Goal: Transaction & Acquisition: Purchase product/service

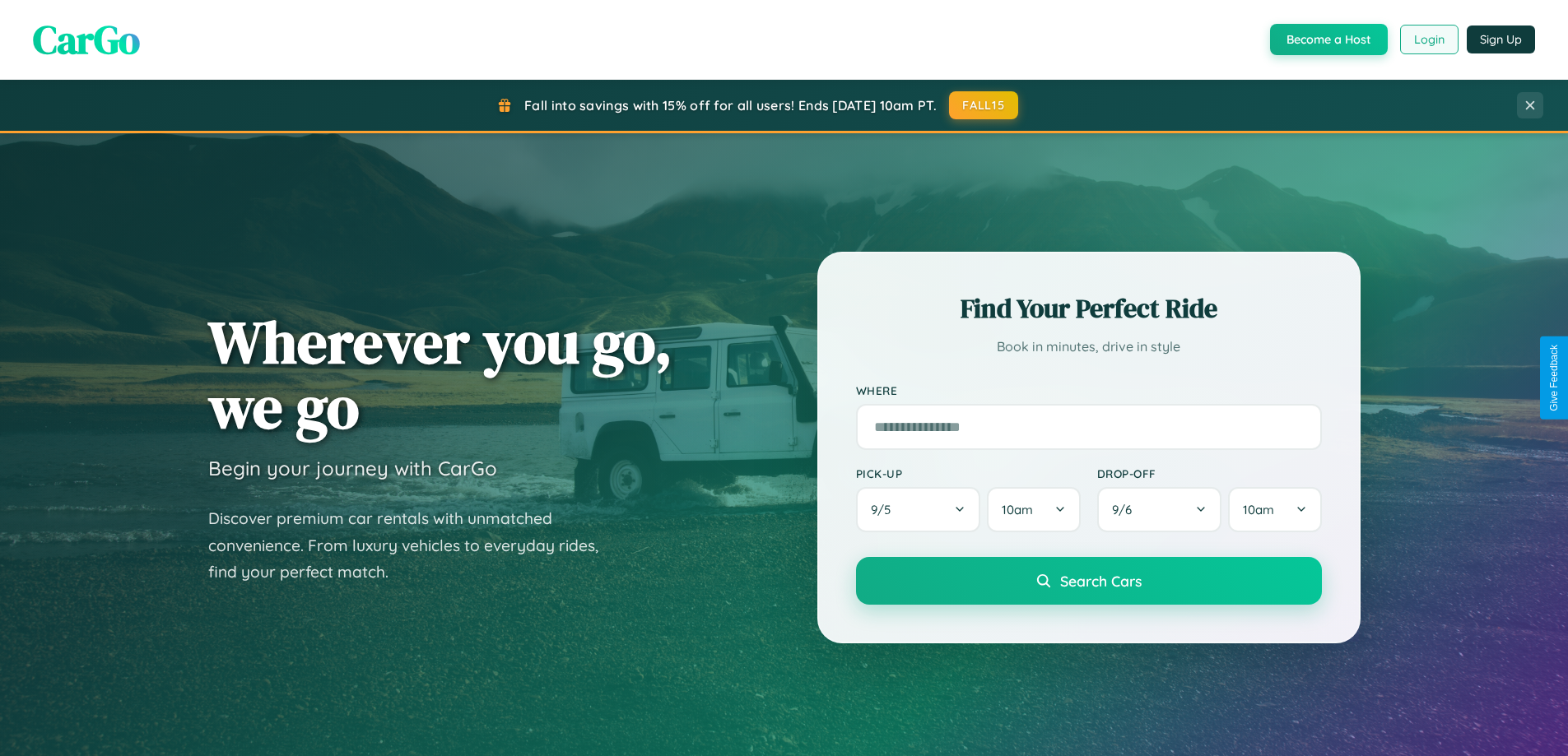
click at [1428, 40] on button "Login" at bounding box center [1429, 40] width 58 height 30
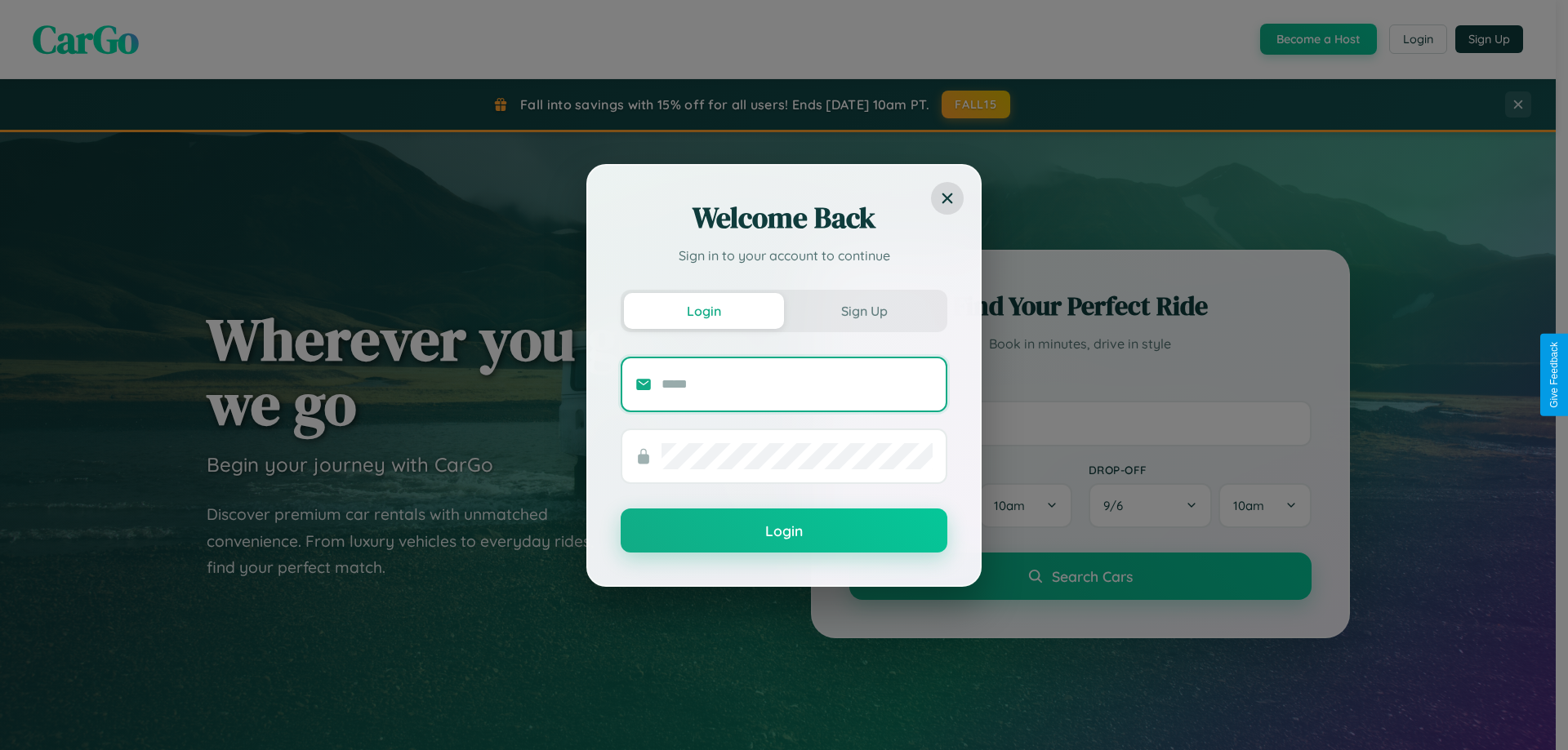
click at [797, 383] on input "text" at bounding box center [797, 384] width 271 height 27
type input "**********"
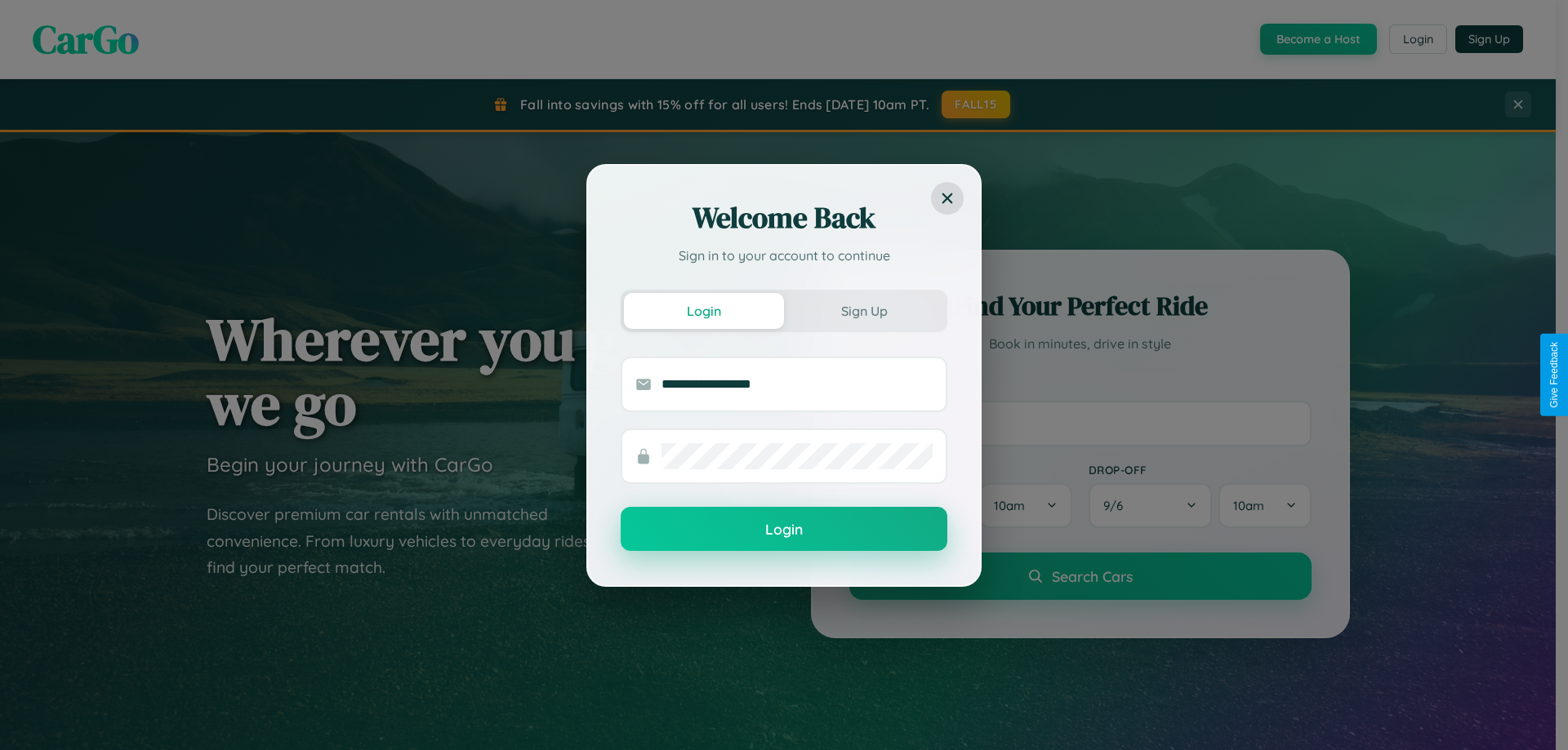
click at [784, 530] on button "Login" at bounding box center [784, 529] width 326 height 44
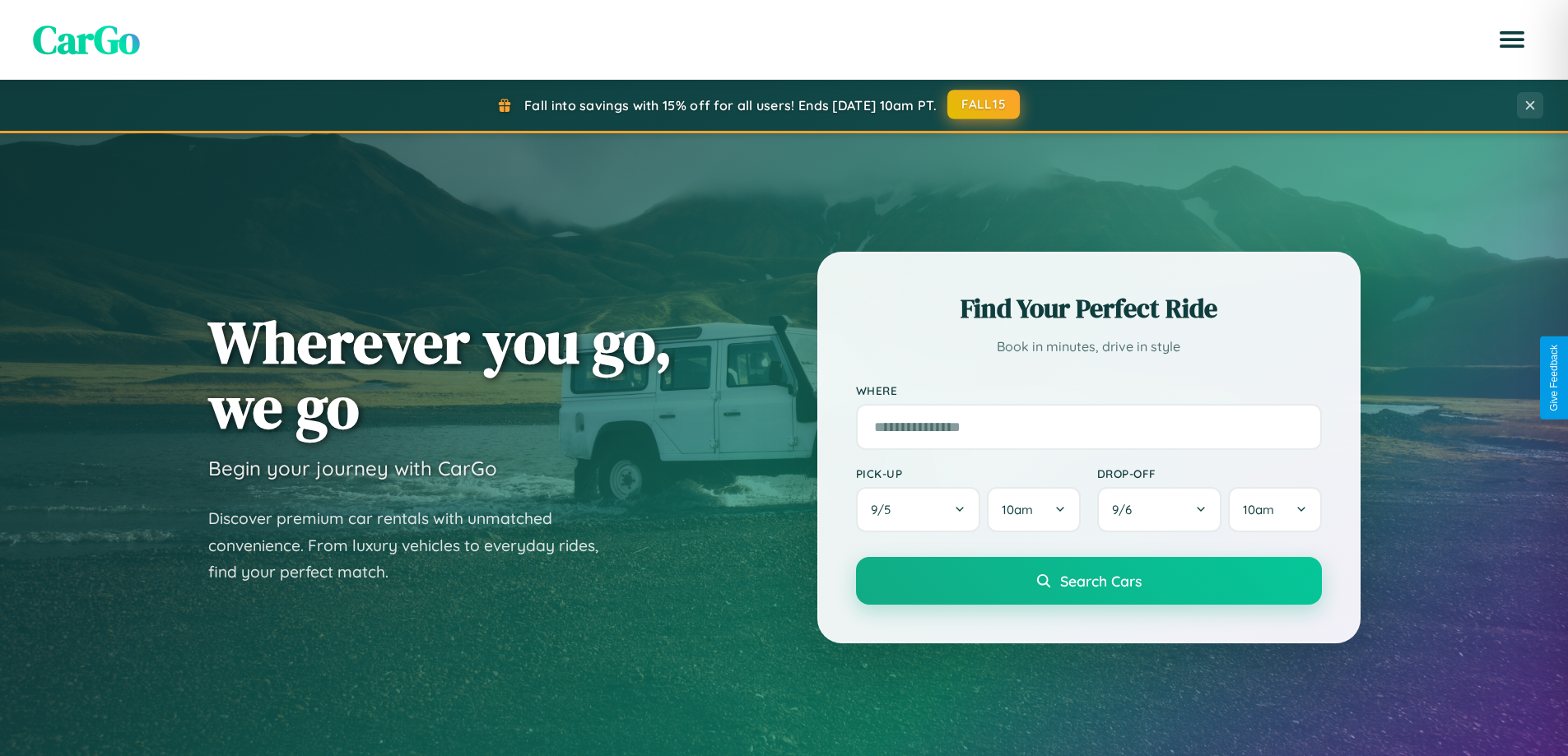
click at [984, 104] on button "FALL15" at bounding box center [983, 105] width 72 height 30
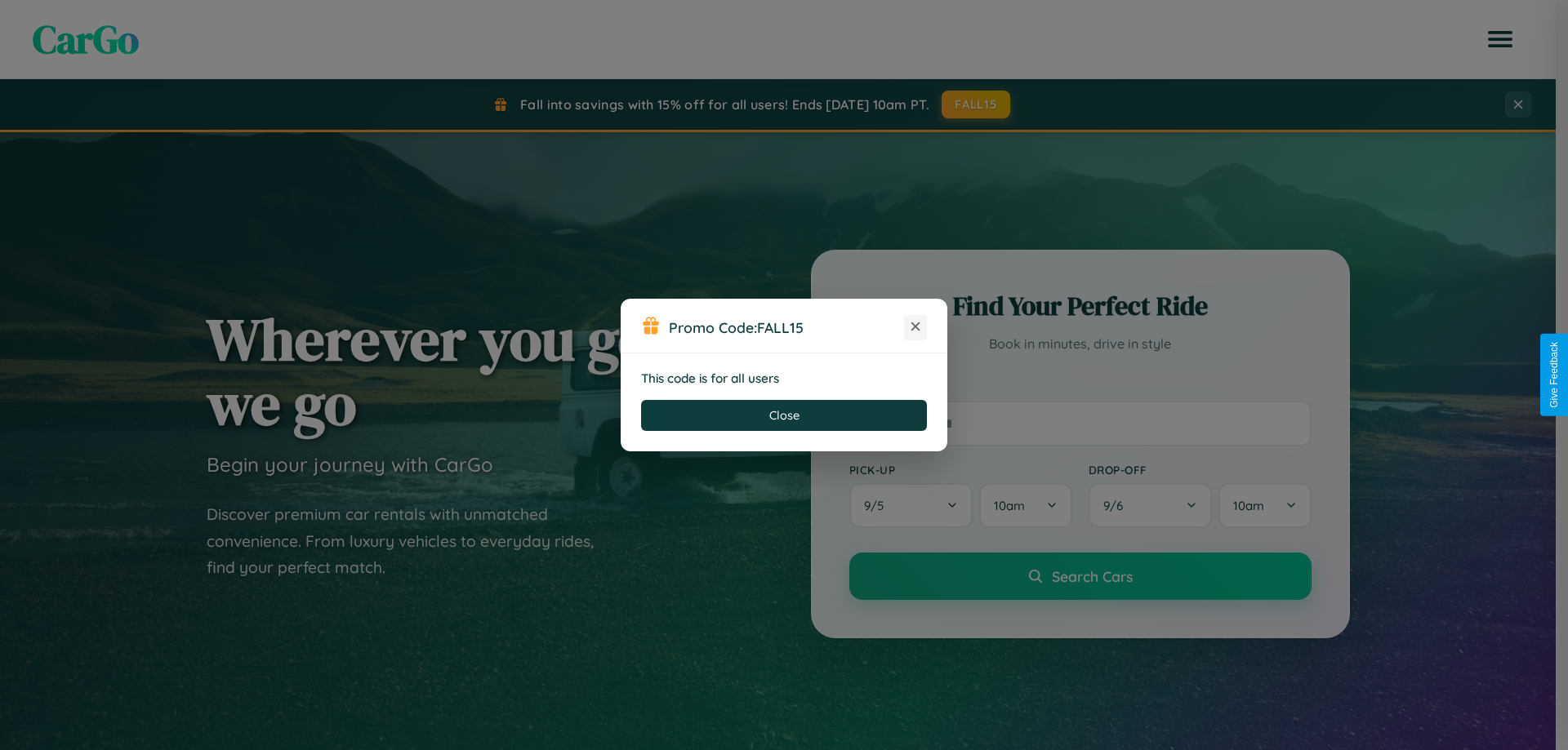
click at [915, 327] on icon at bounding box center [915, 326] width 17 height 17
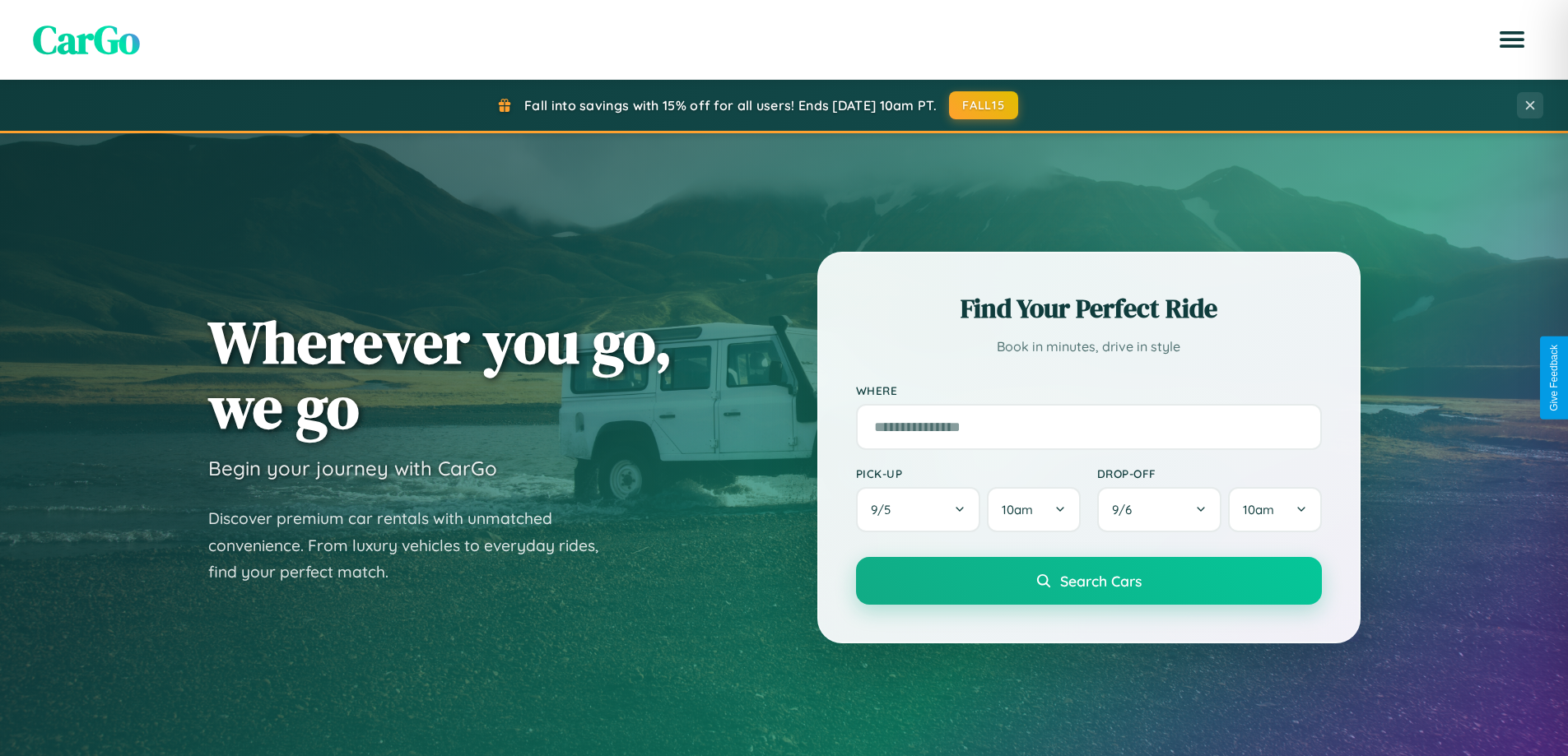
scroll to position [709, 0]
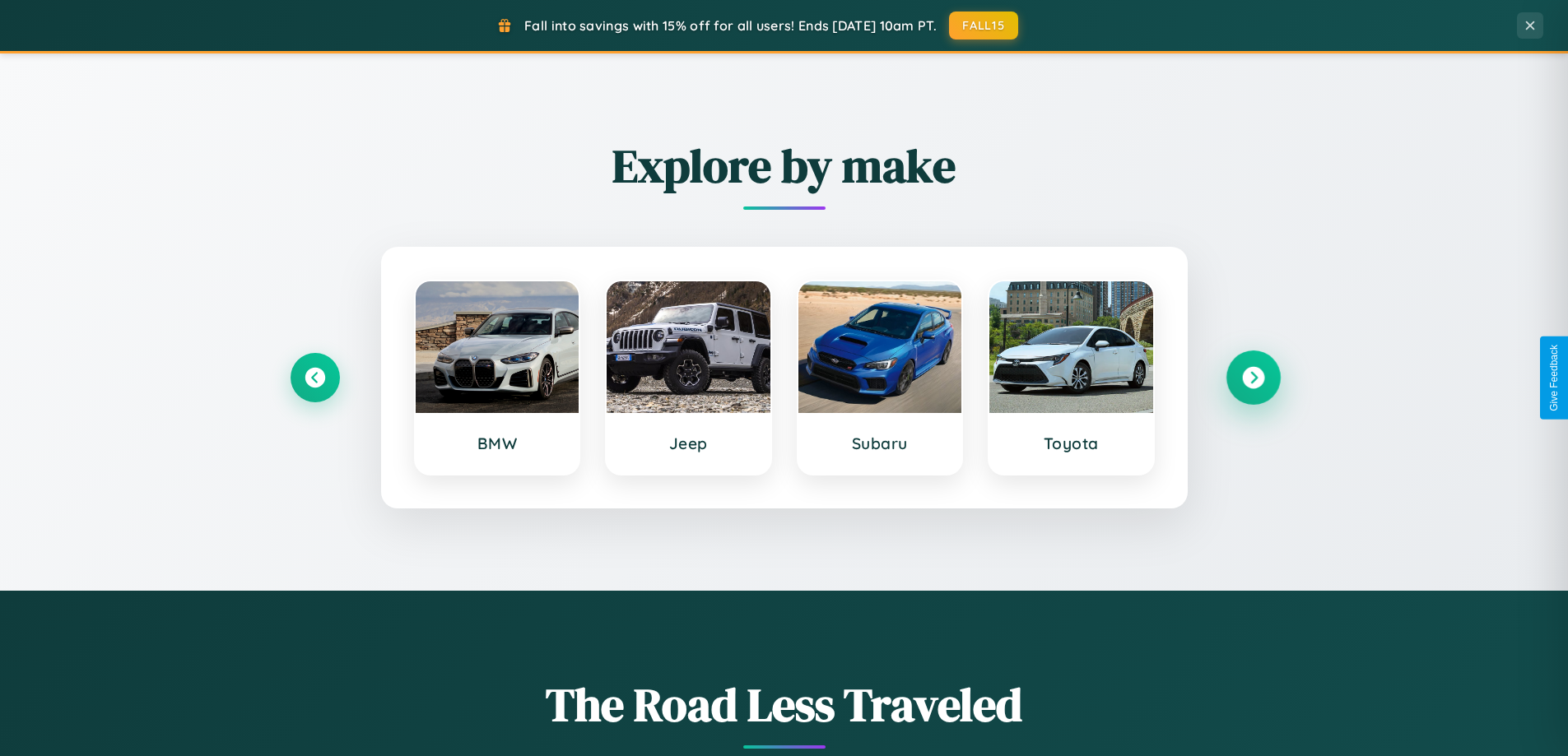
click at [1253, 378] on icon at bounding box center [1253, 378] width 22 height 22
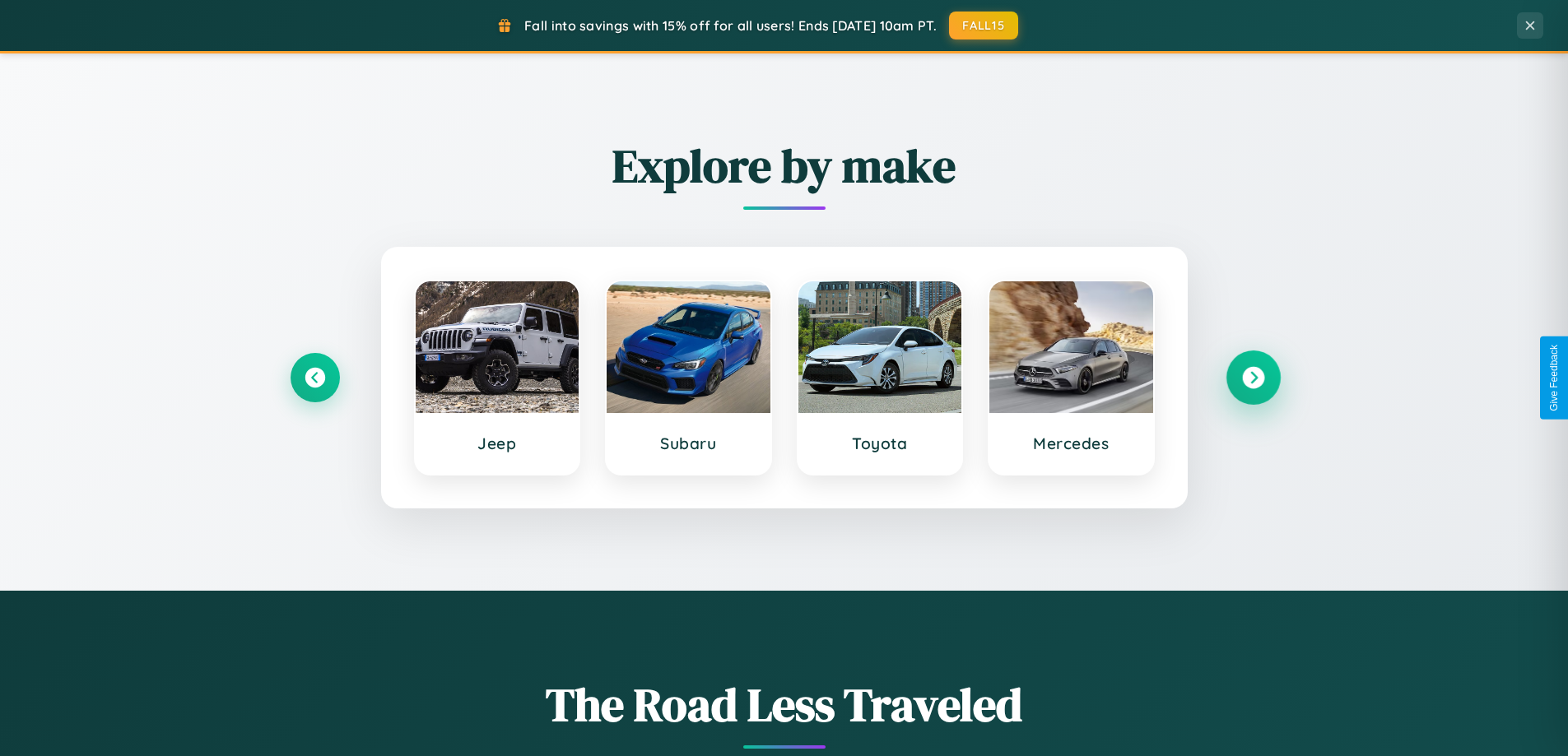
click at [1253, 378] on icon at bounding box center [1253, 378] width 22 height 22
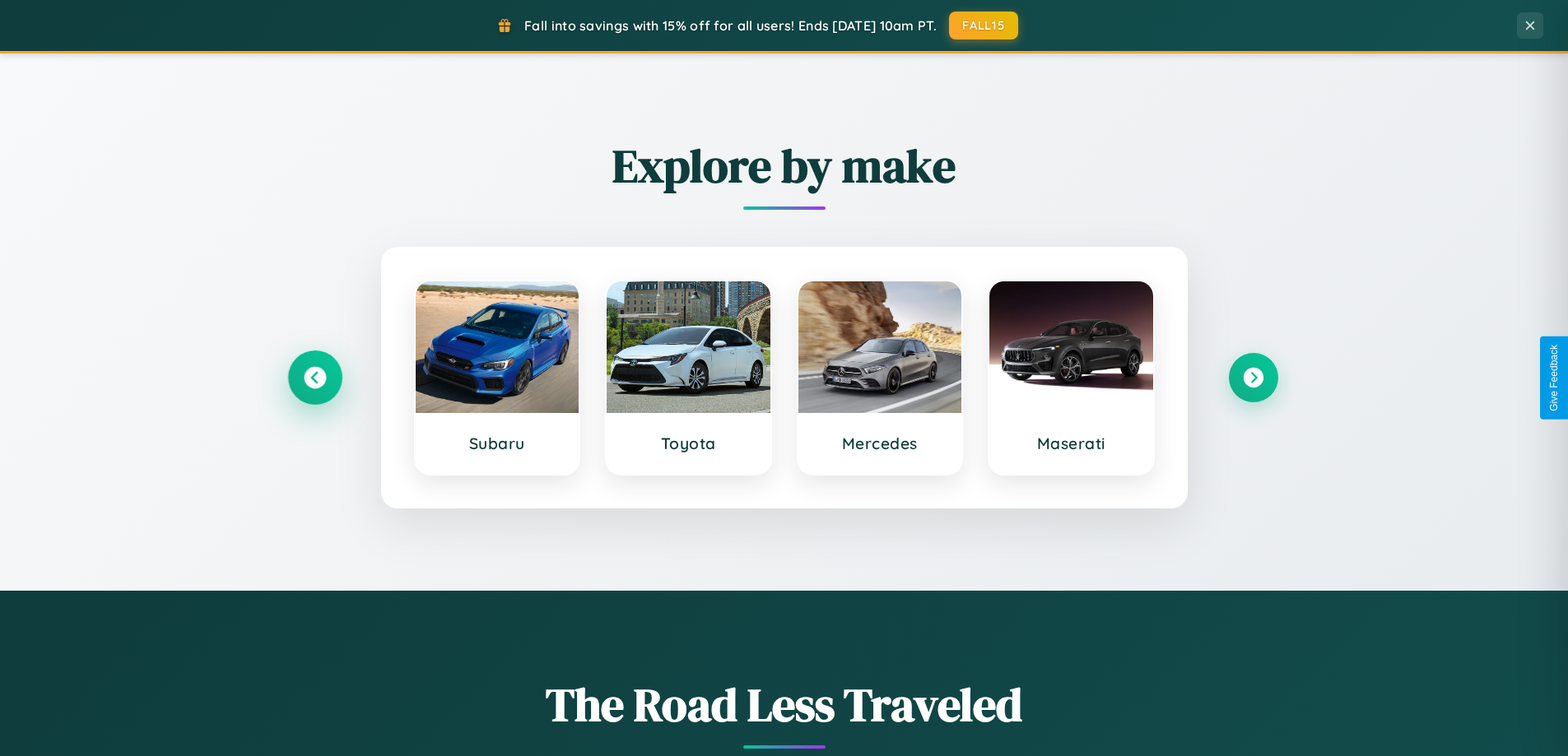
click at [314, 378] on icon at bounding box center [314, 378] width 22 height 22
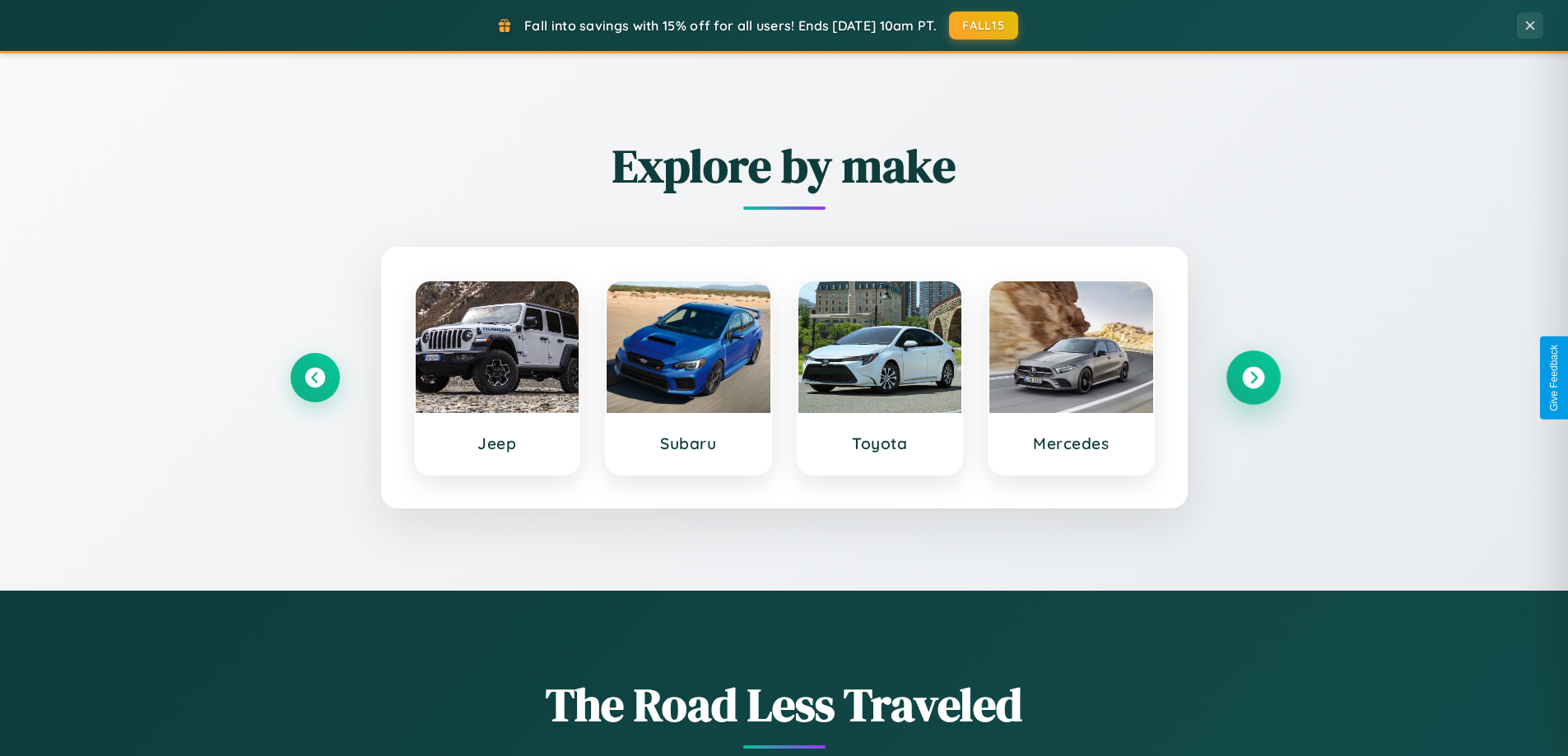
click at [1253, 378] on icon at bounding box center [1253, 378] width 22 height 22
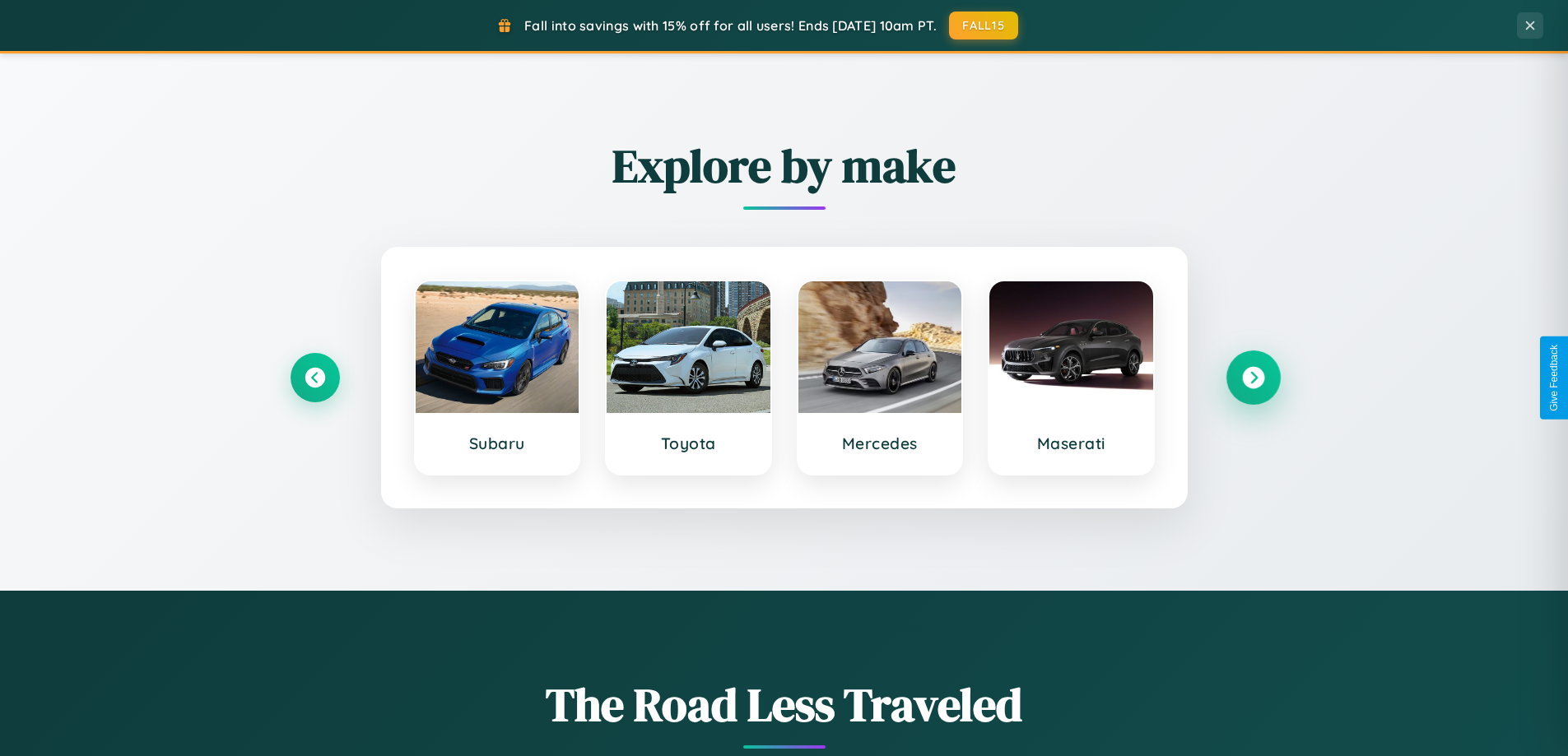
click at [1253, 378] on icon at bounding box center [1253, 378] width 22 height 22
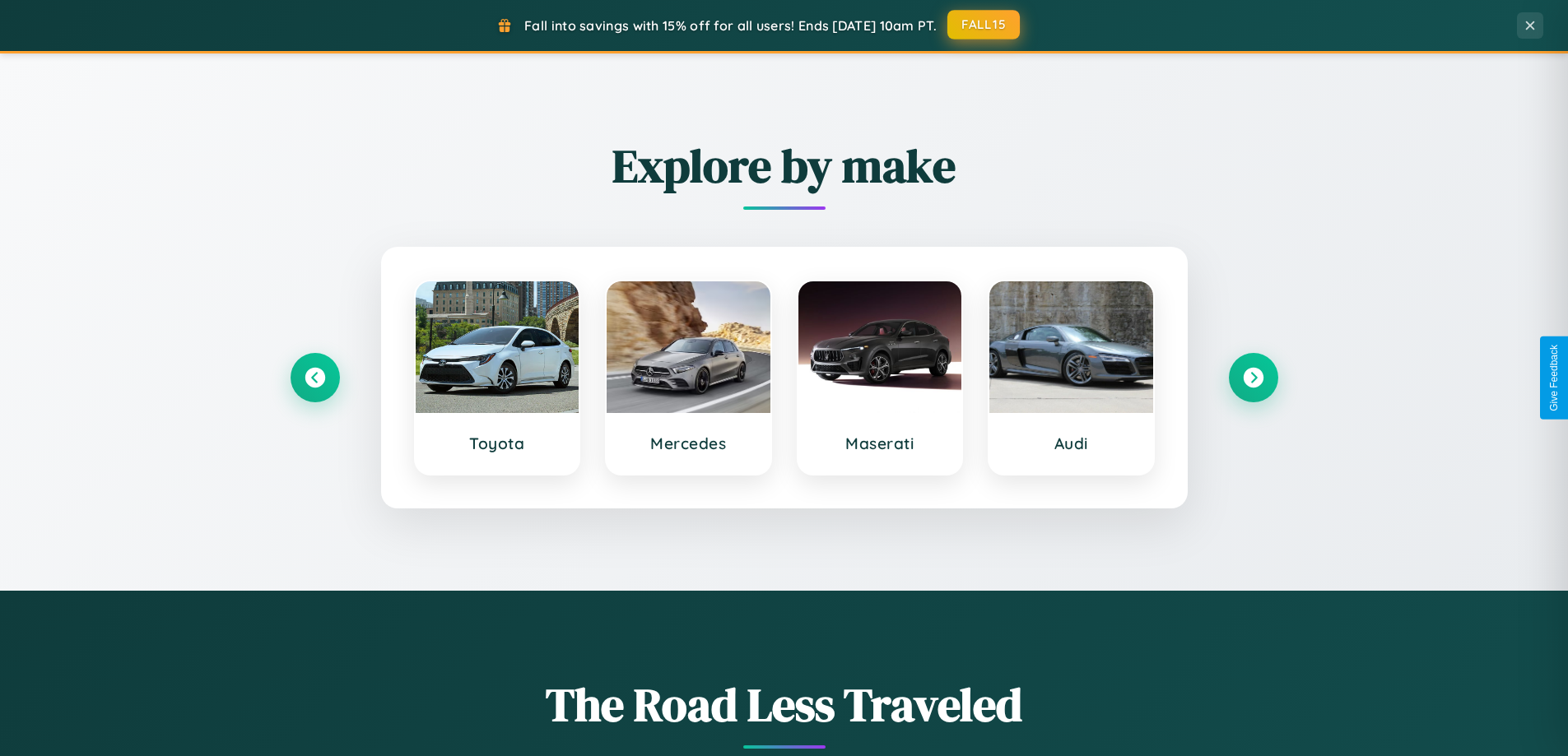
click at [984, 25] on button "FALL15" at bounding box center [983, 25] width 72 height 30
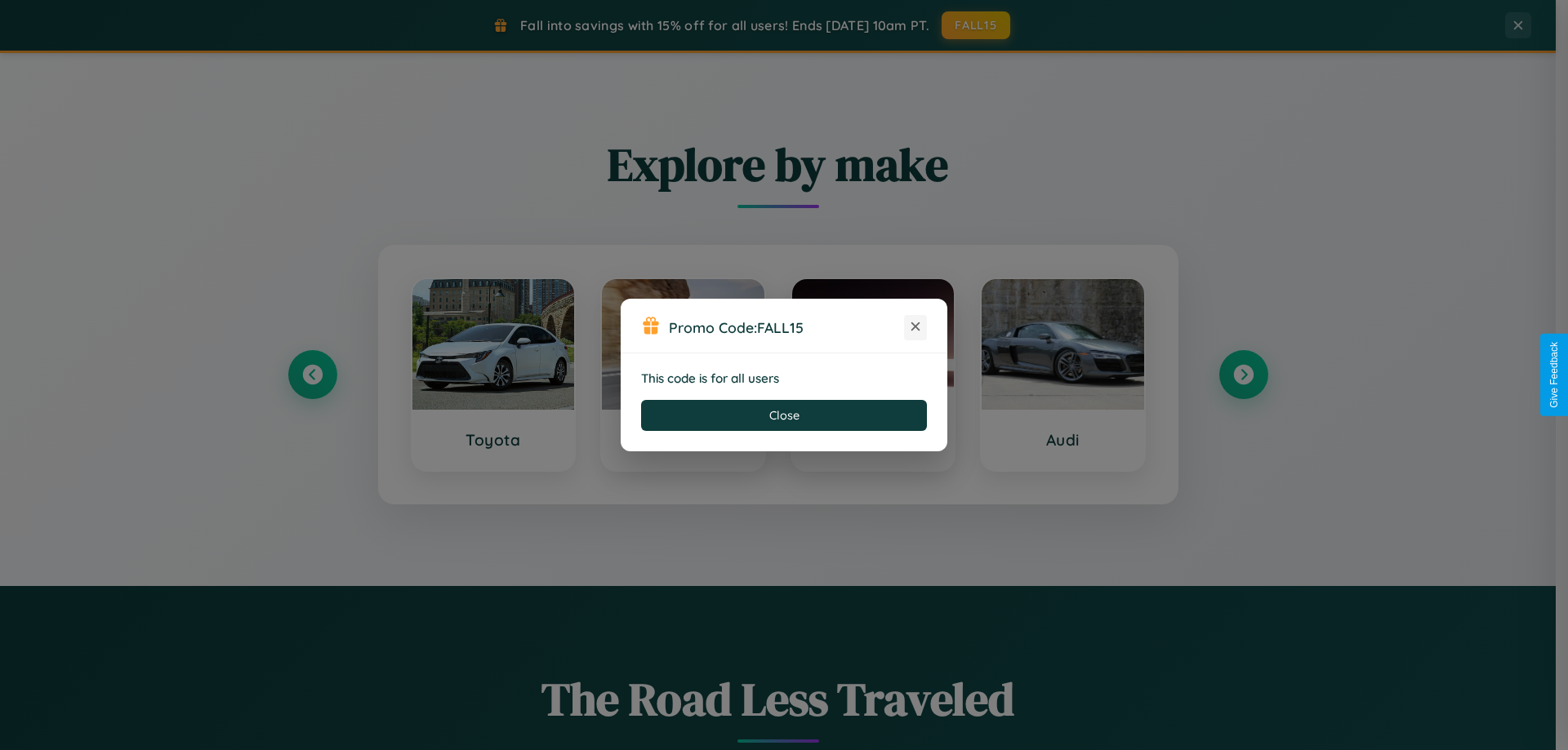
click at [915, 327] on icon at bounding box center [915, 326] width 17 height 17
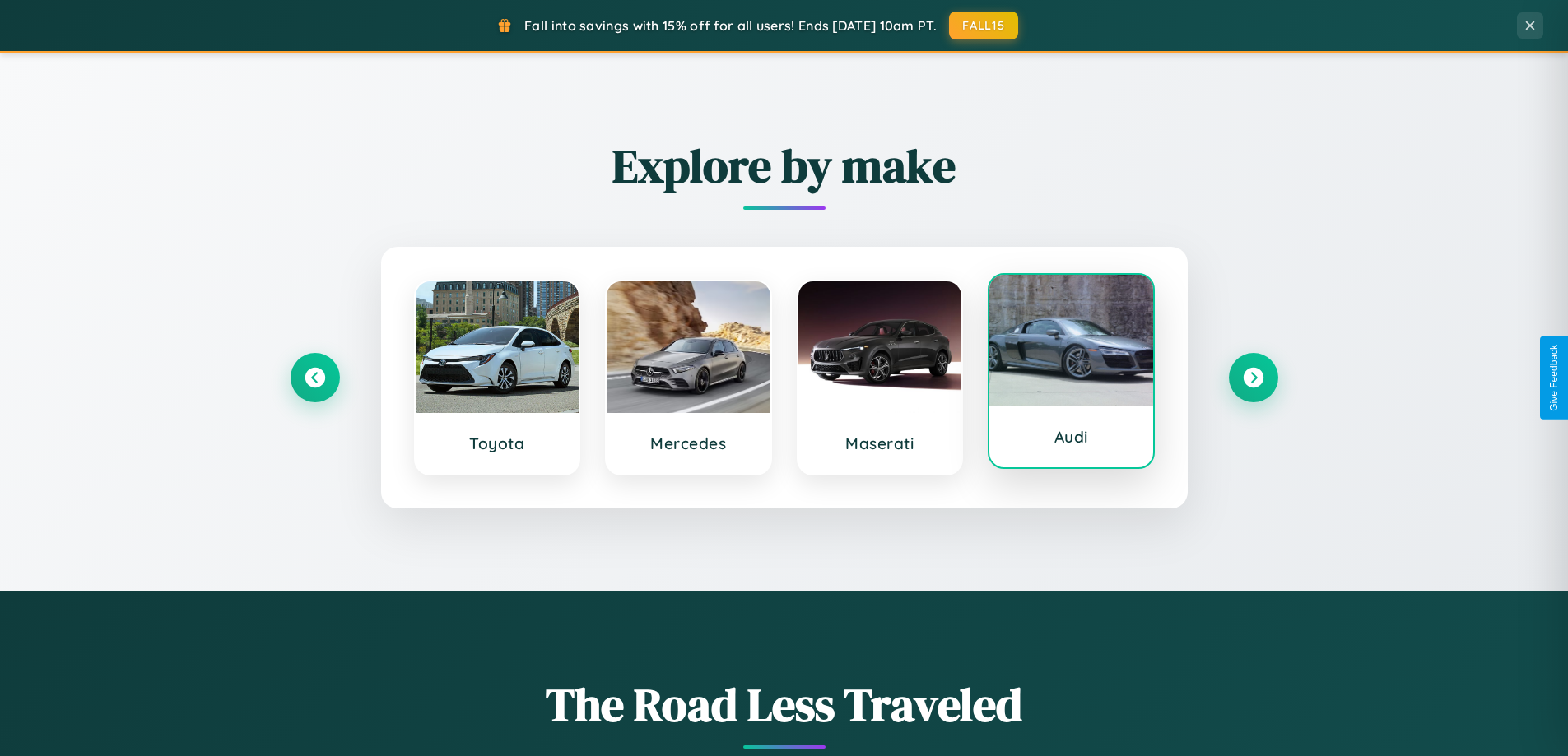
click at [1071, 373] on div at bounding box center [1070, 340] width 164 height 132
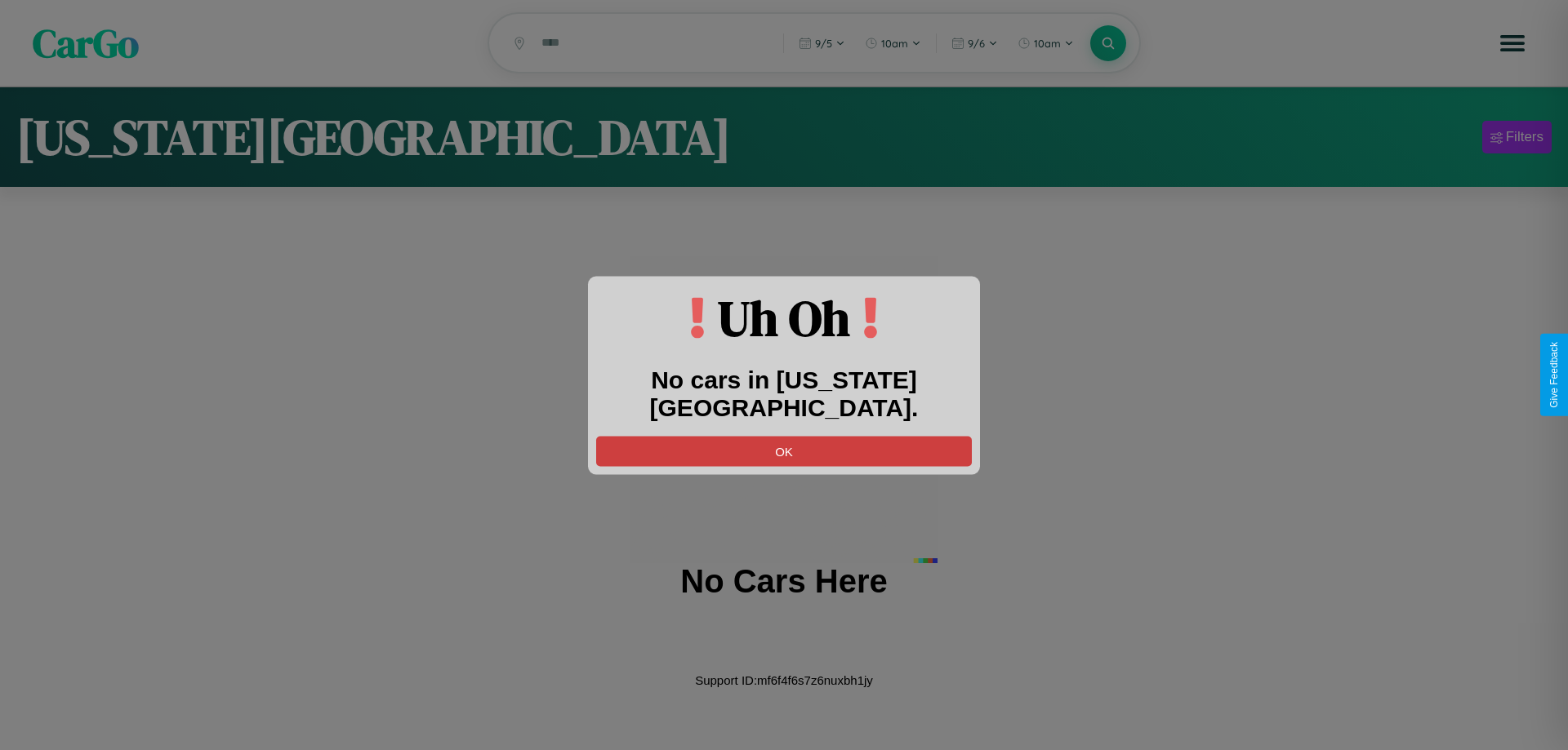
click at [784, 436] on button "OK" at bounding box center [784, 451] width 376 height 30
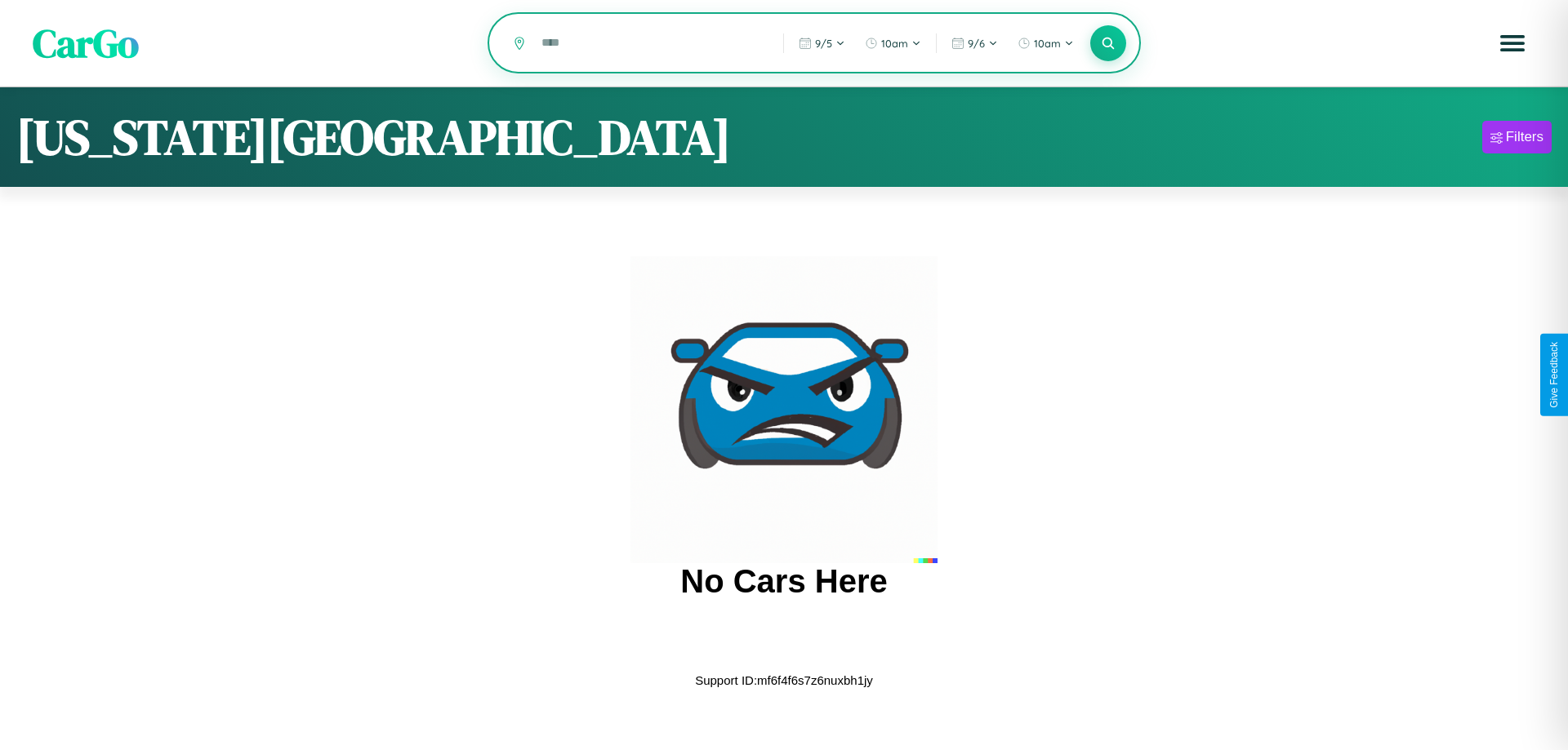
click at [650, 44] on input "text" at bounding box center [650, 42] width 234 height 29
click at [1108, 44] on icon at bounding box center [1108, 43] width 16 height 16
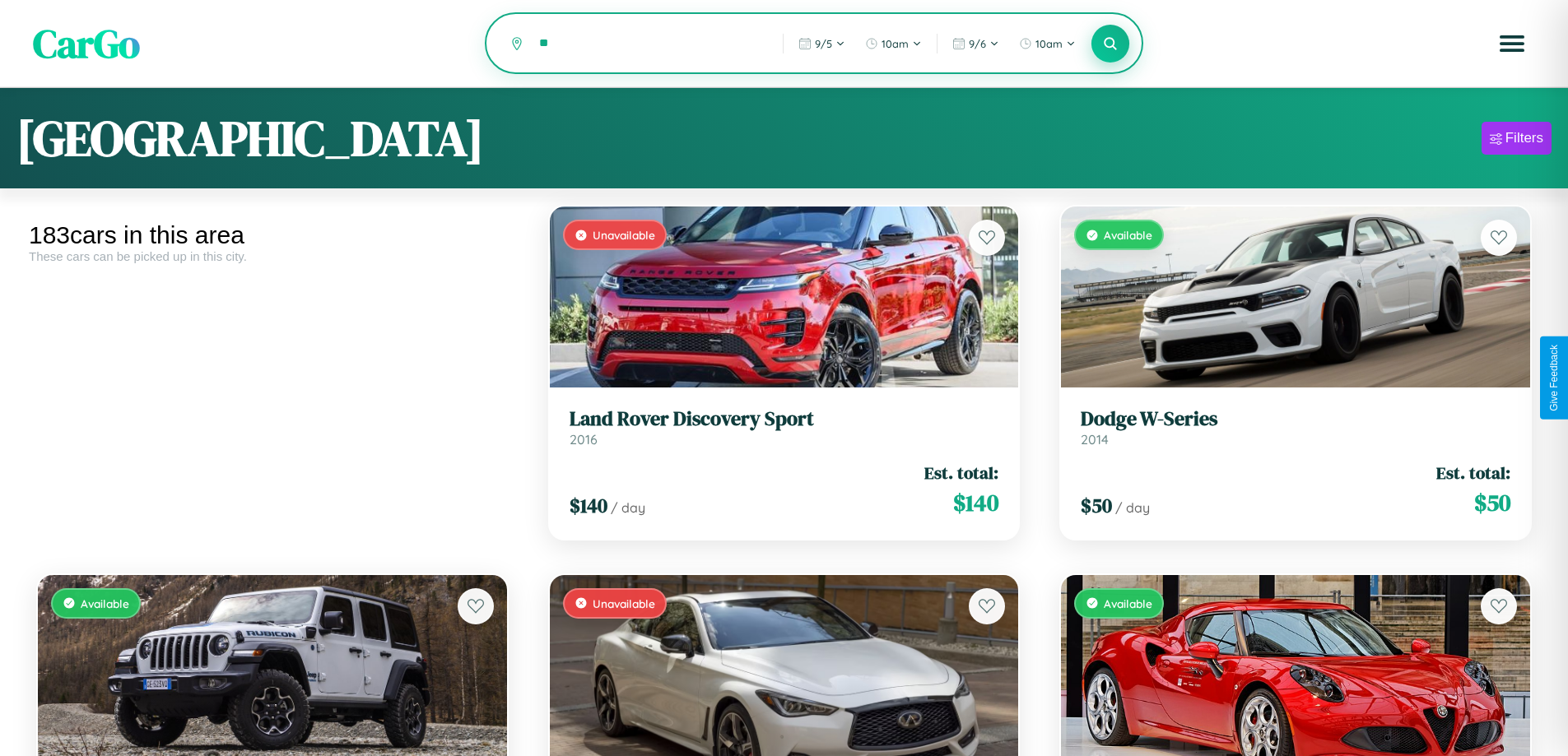
type input "*"
type input "*********"
click at [1110, 45] on icon at bounding box center [1111, 44] width 16 height 16
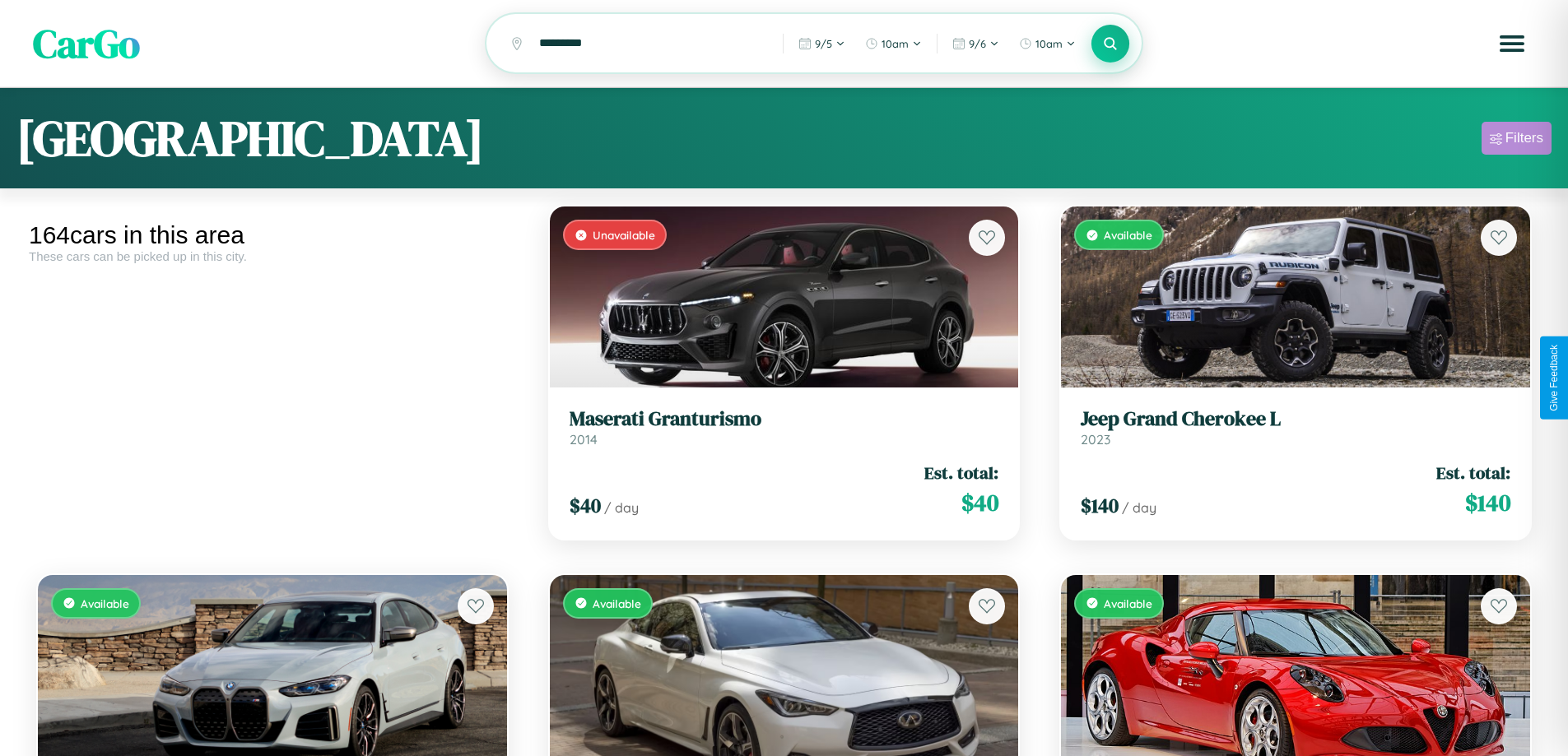
click at [1516, 141] on div "Filters" at bounding box center [1524, 138] width 38 height 17
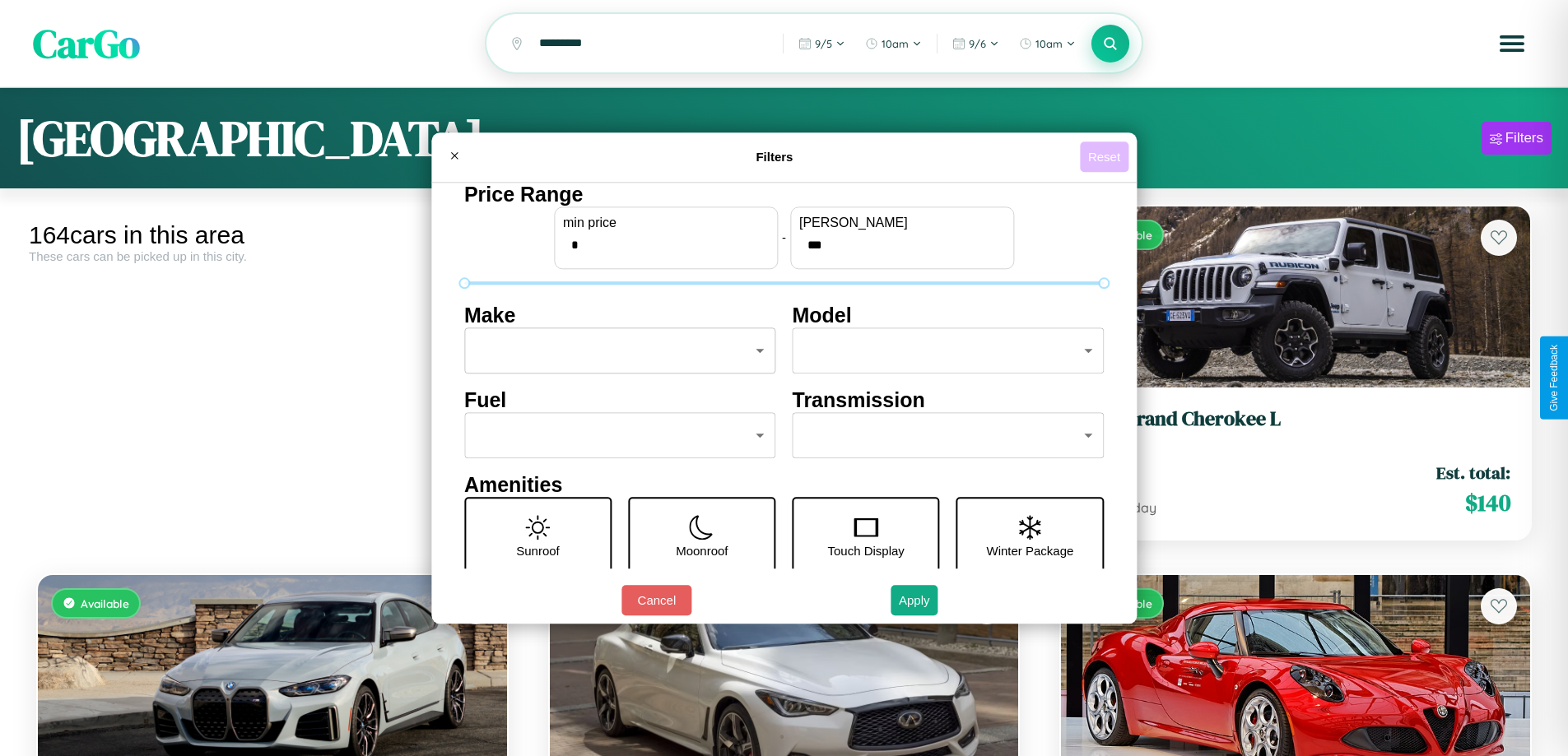
click at [1106, 157] on button "Reset" at bounding box center [1104, 157] width 49 height 31
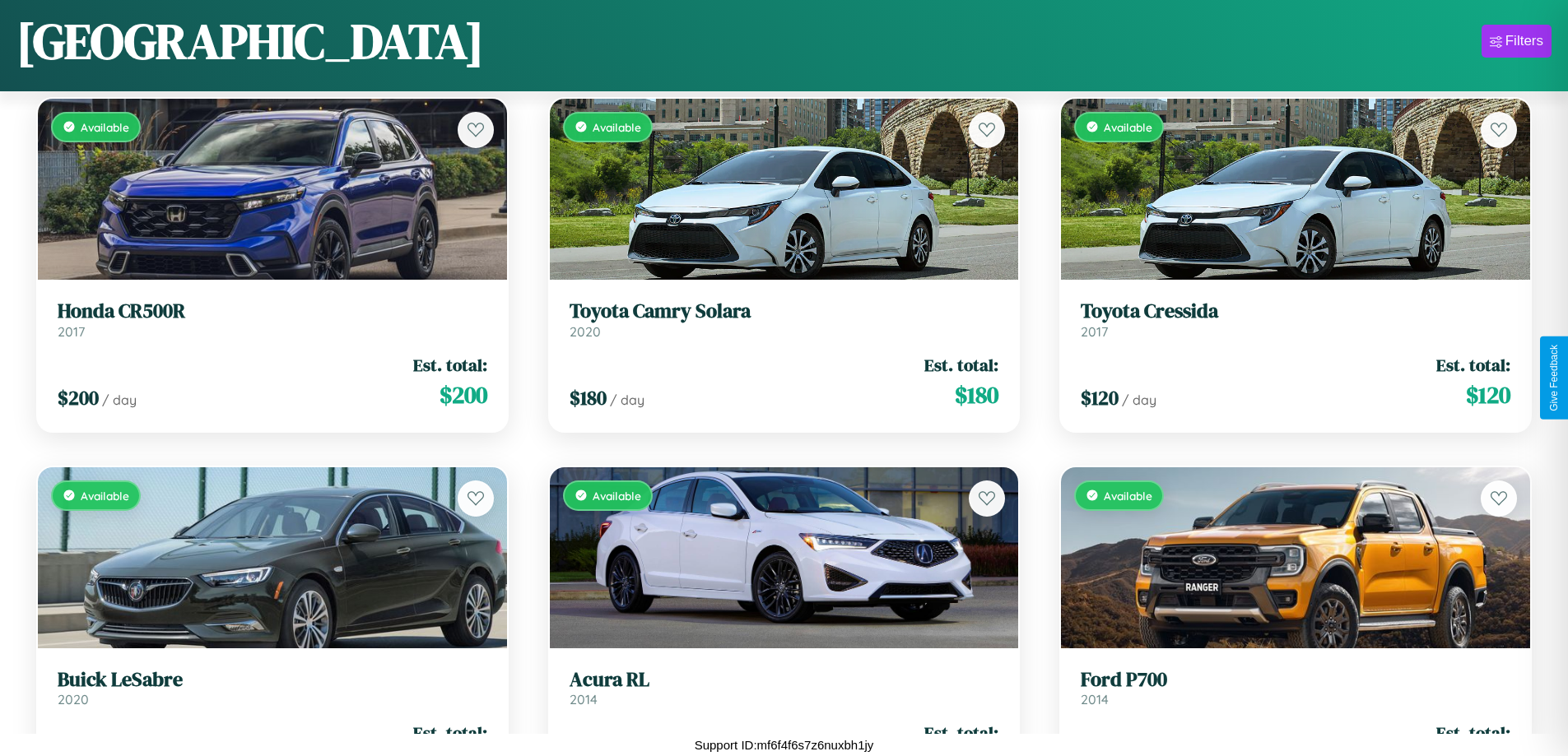
scroll to position [599, 0]
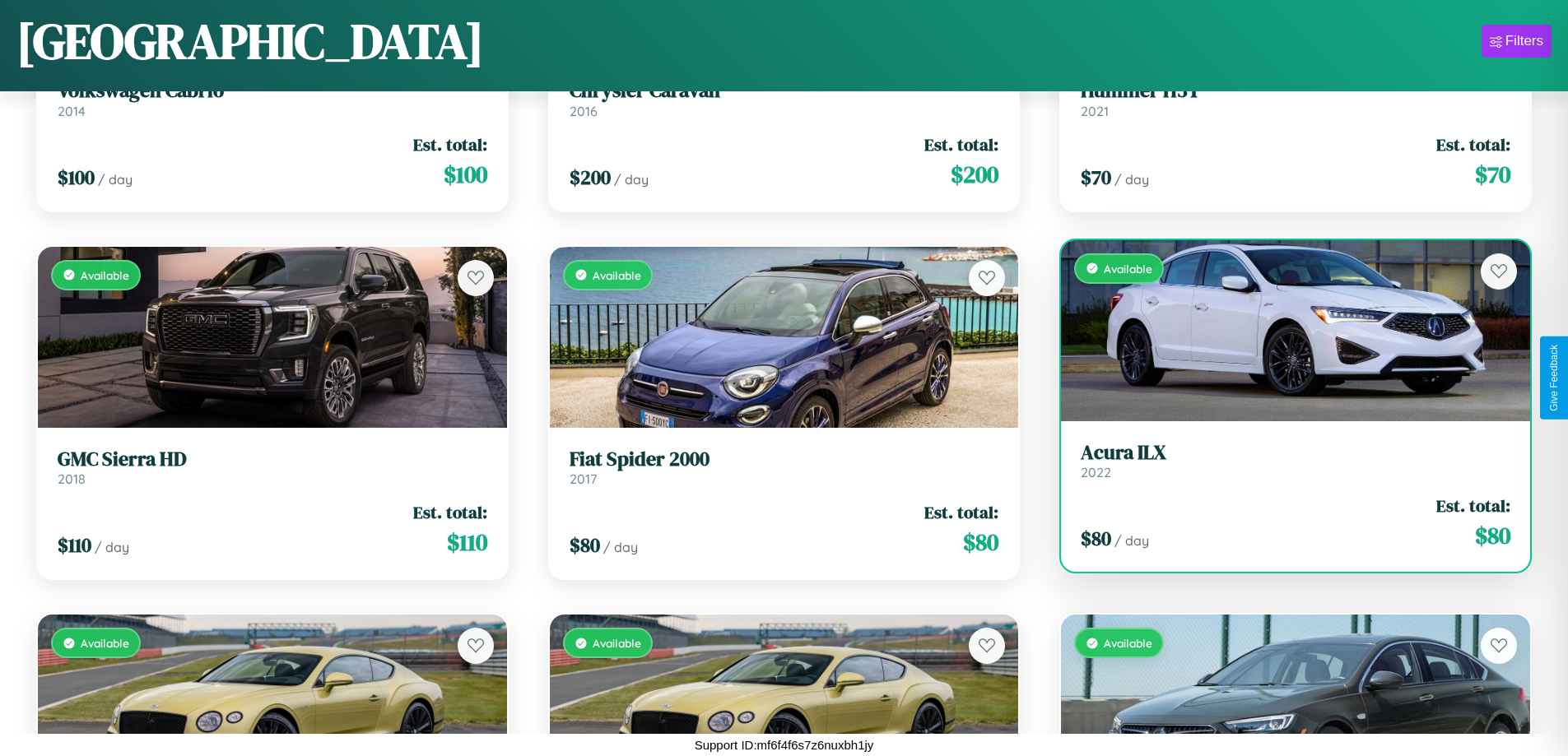
click at [1286, 460] on h3 "Acura ILX" at bounding box center [1296, 453] width 430 height 24
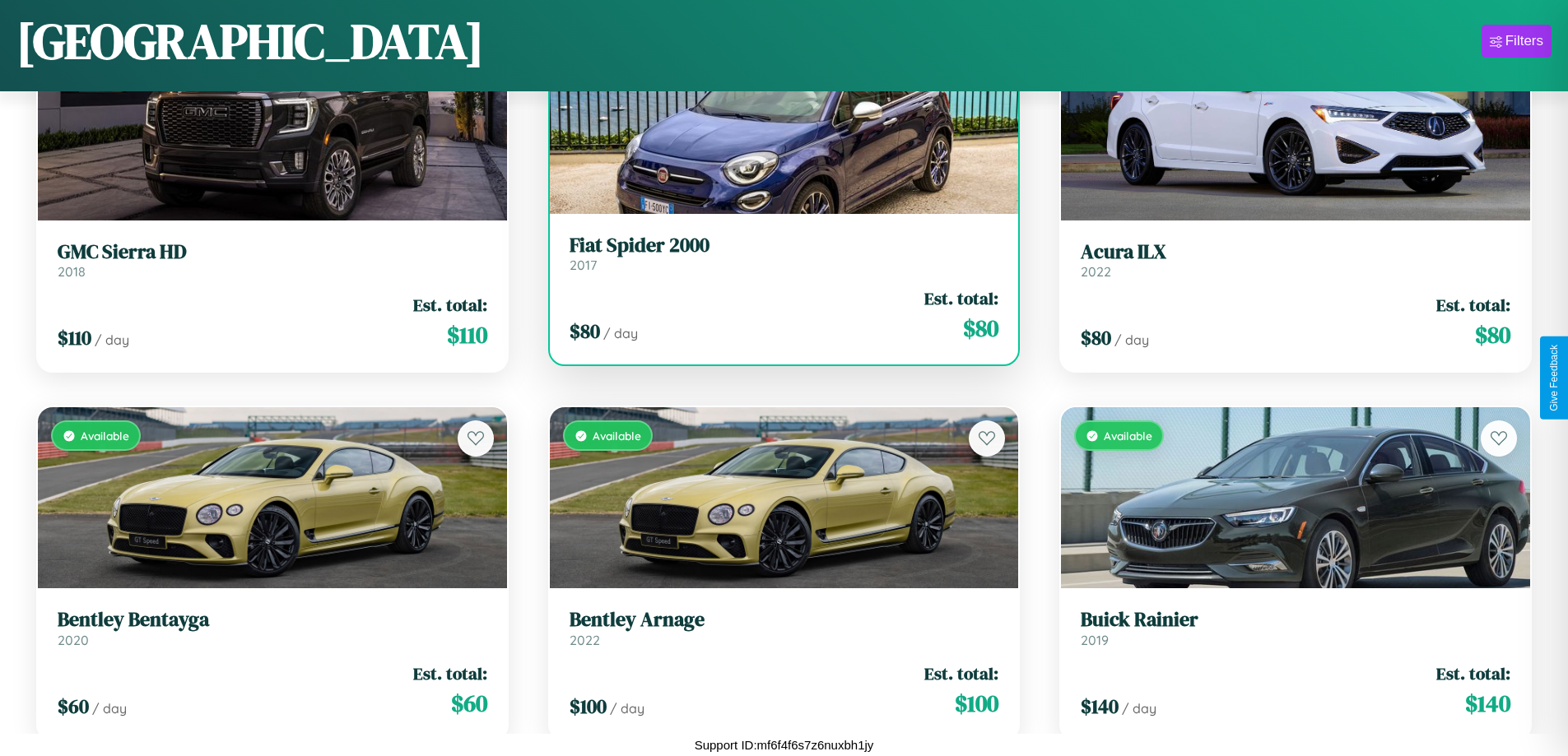
scroll to position [1338, 0]
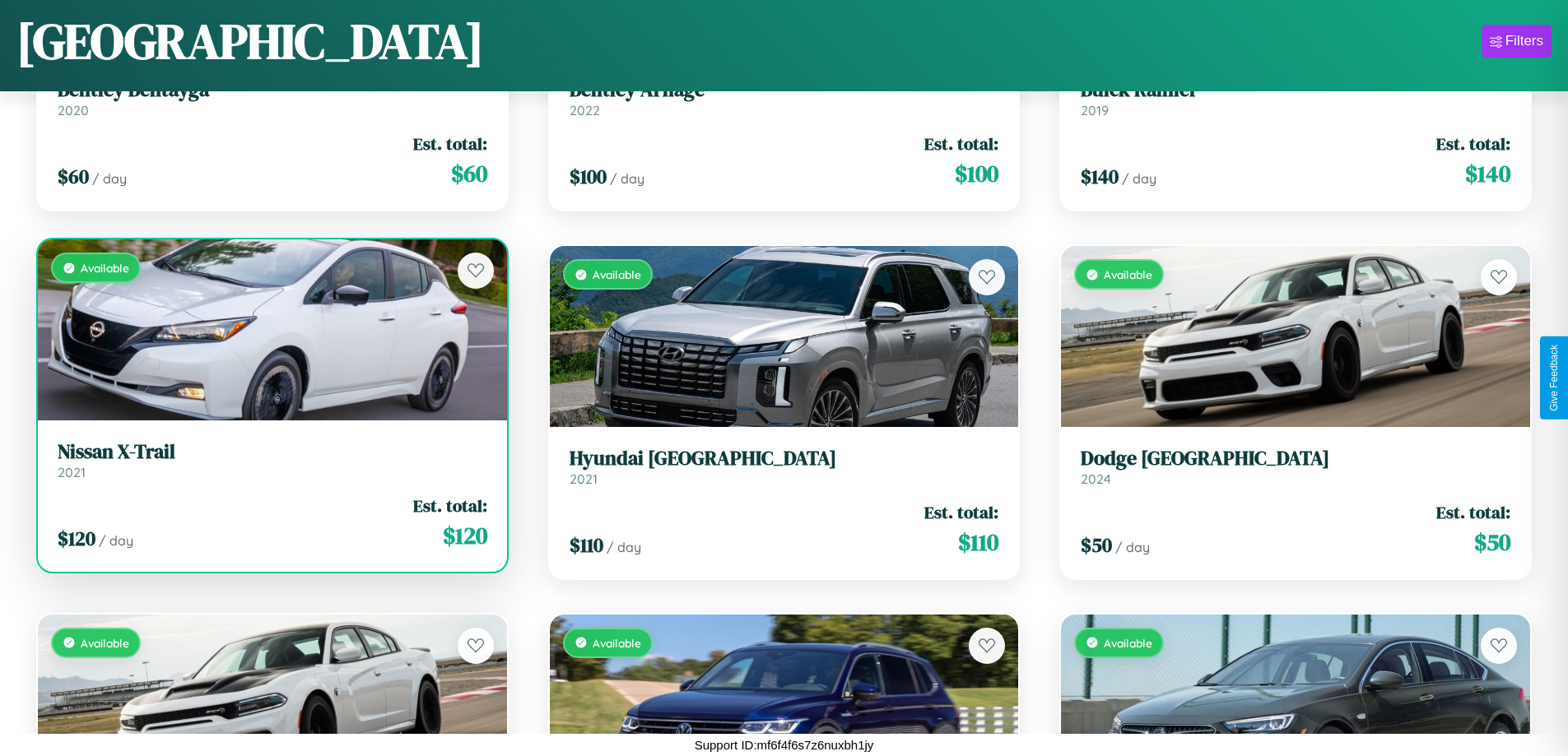
click at [270, 466] on link "Nissan X-Trail 2021" at bounding box center [273, 460] width 430 height 41
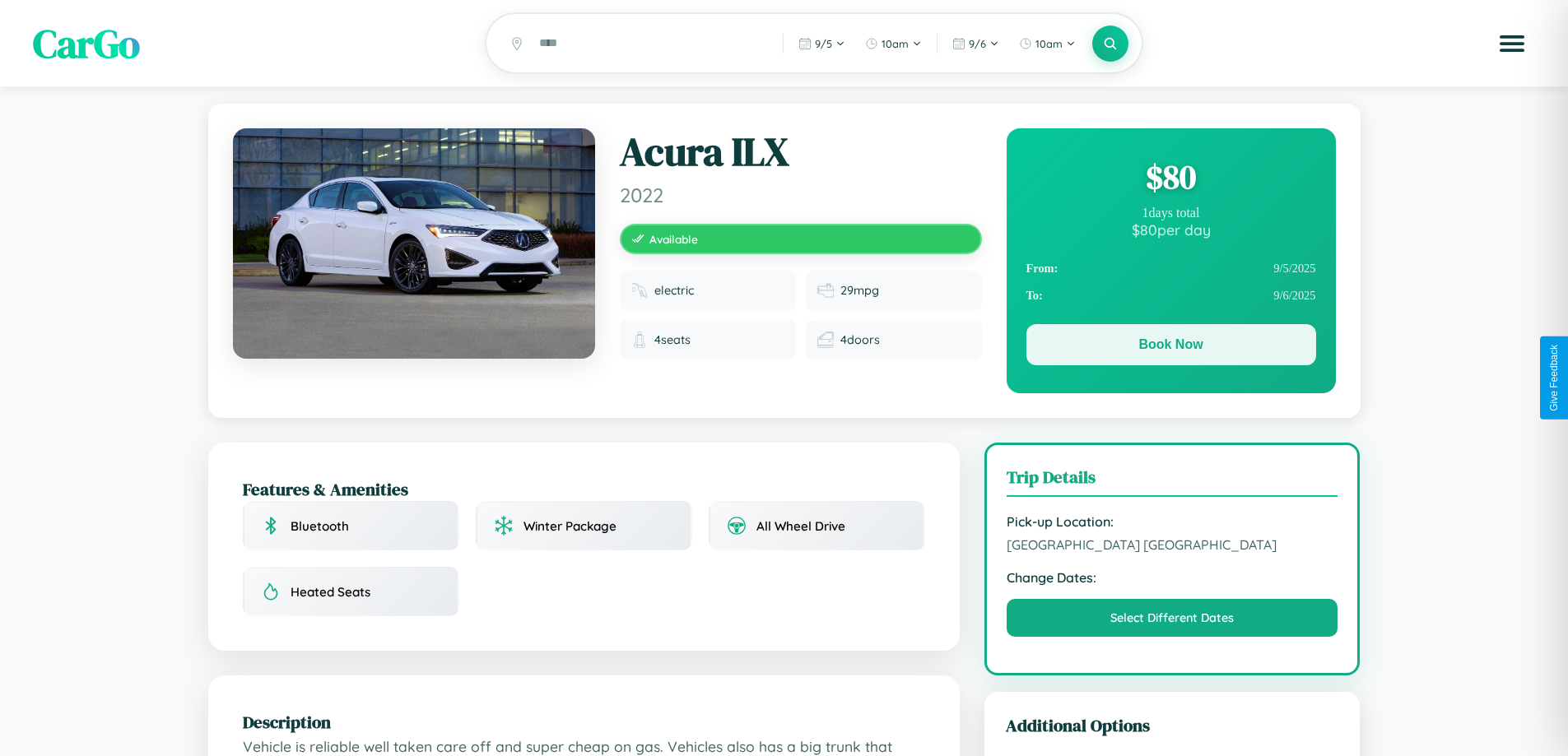
click at [1171, 348] on button "Book Now" at bounding box center [1172, 345] width 289 height 42
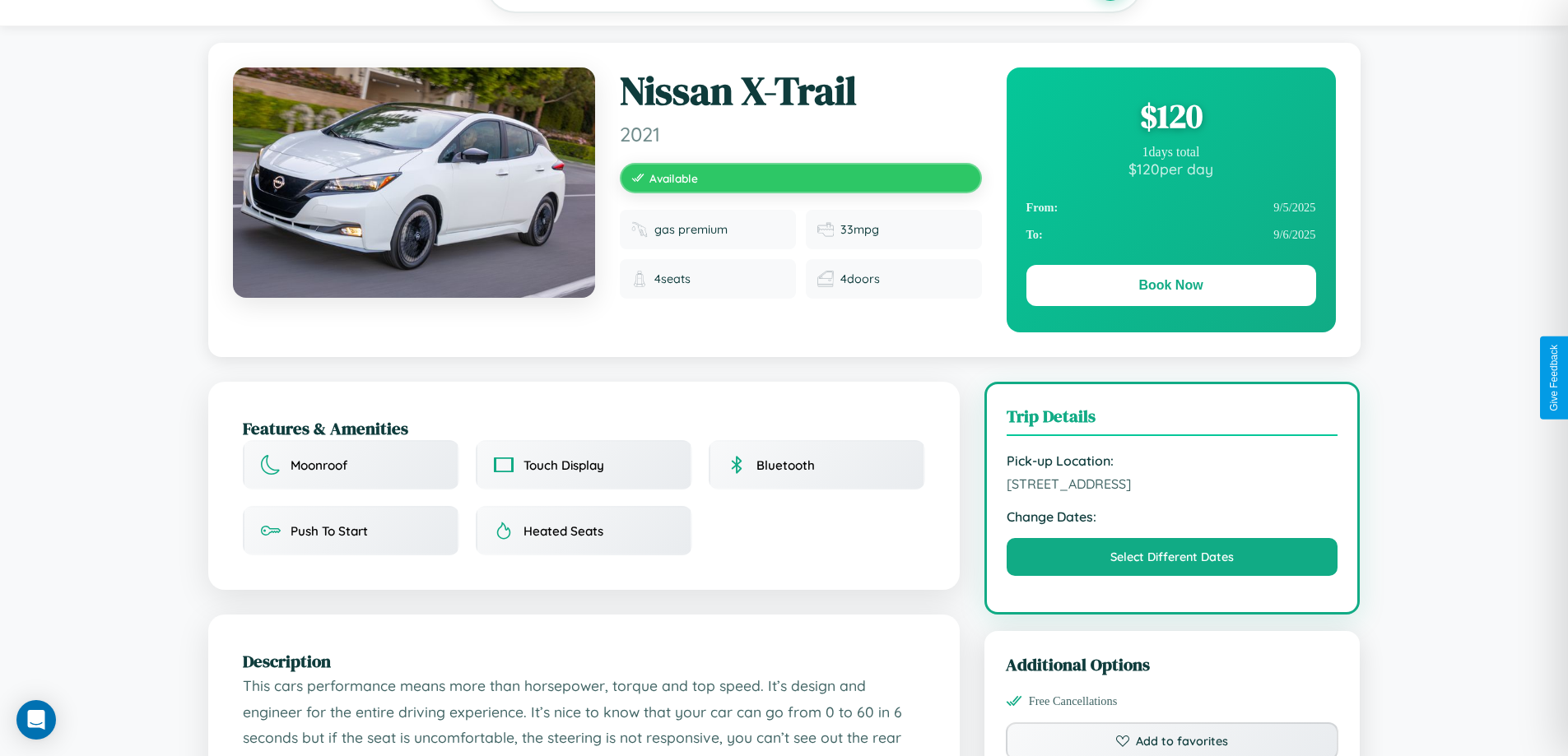
scroll to position [169, 0]
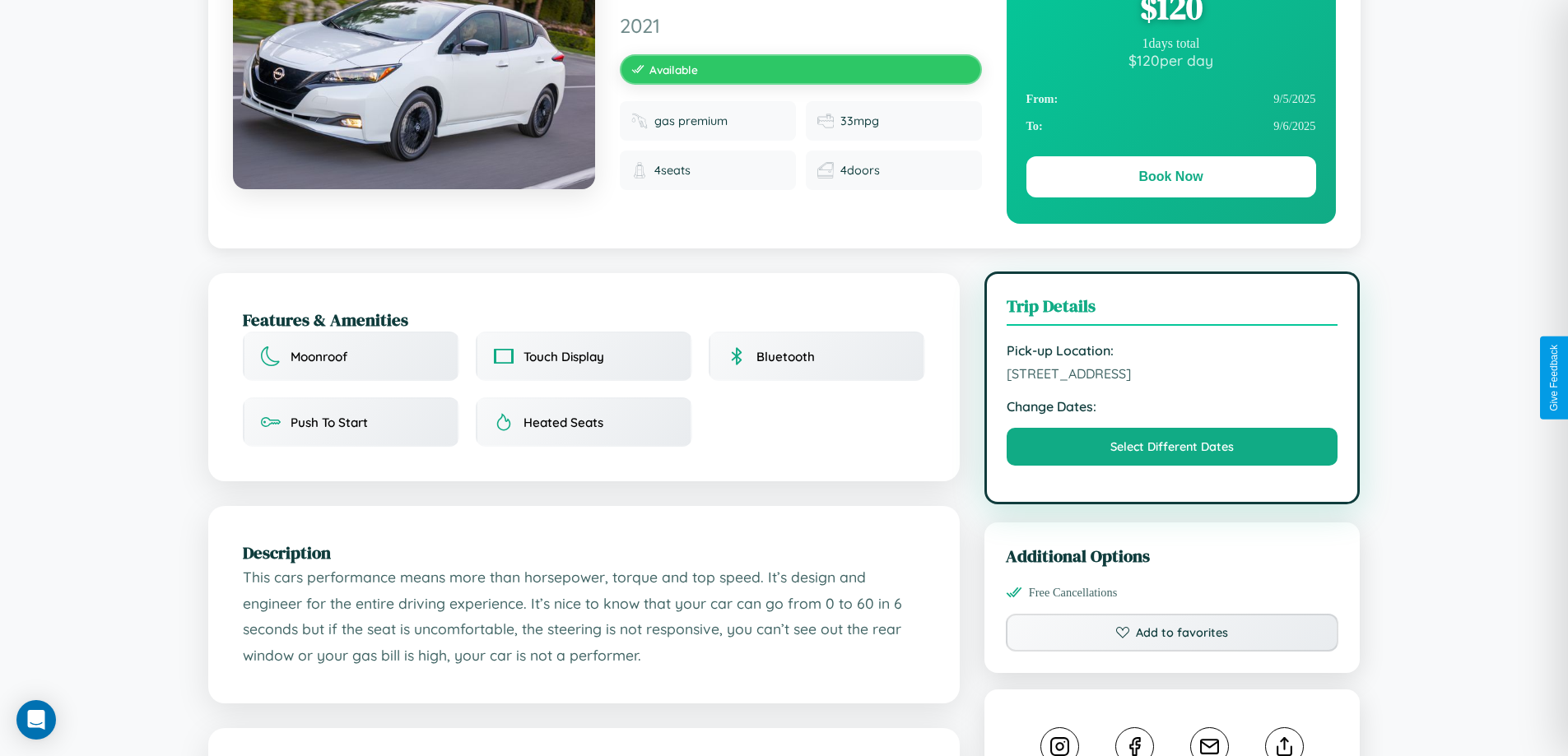
click at [1173, 377] on span "[STREET_ADDRESS]" at bounding box center [1173, 374] width 332 height 17
click at [1173, 377] on span "3710 Front Street Bangalore Karnataka 47354 India" at bounding box center [1173, 374] width 332 height 17
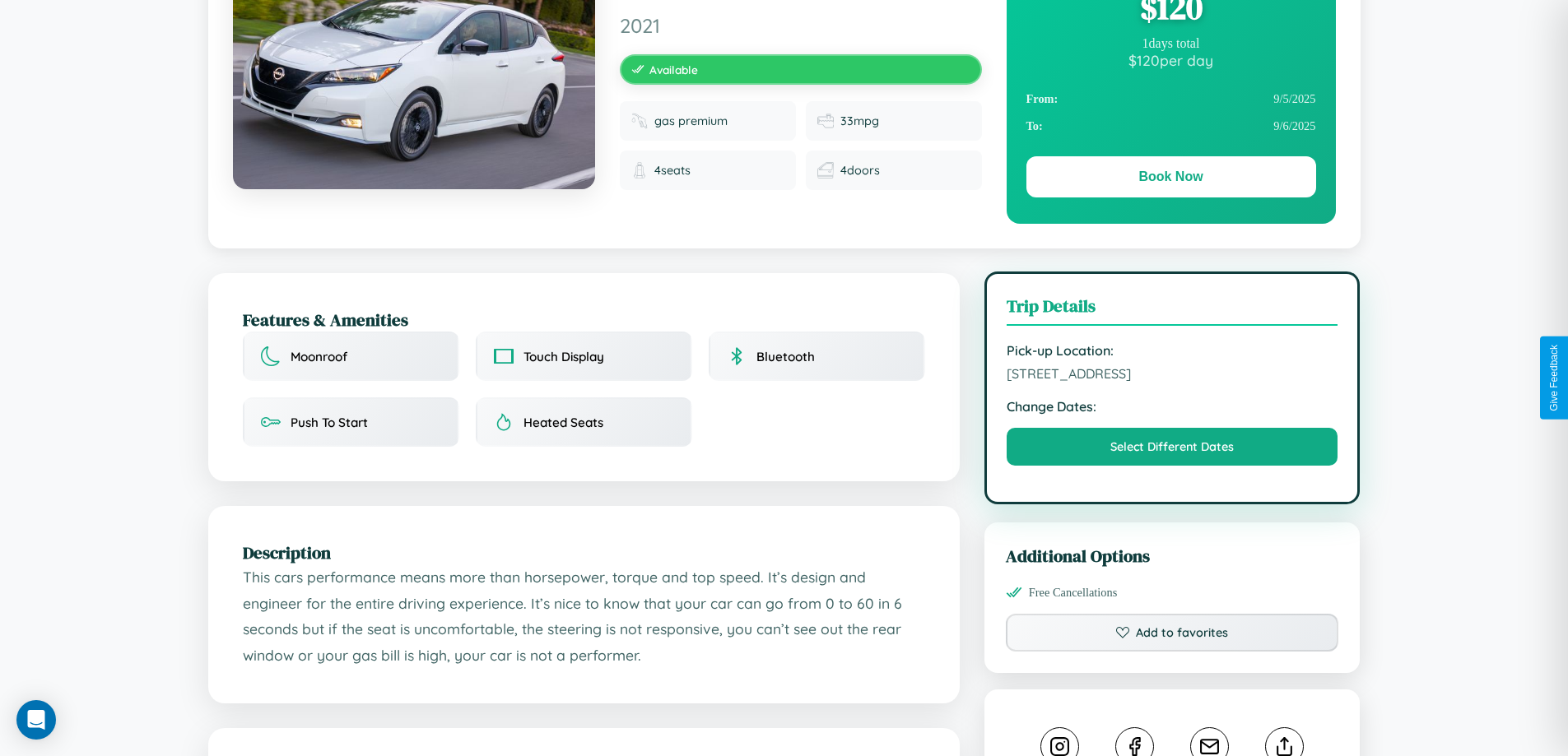
click at [1173, 377] on span "3710 Front Street Bangalore Karnataka 47354 India" at bounding box center [1173, 374] width 332 height 17
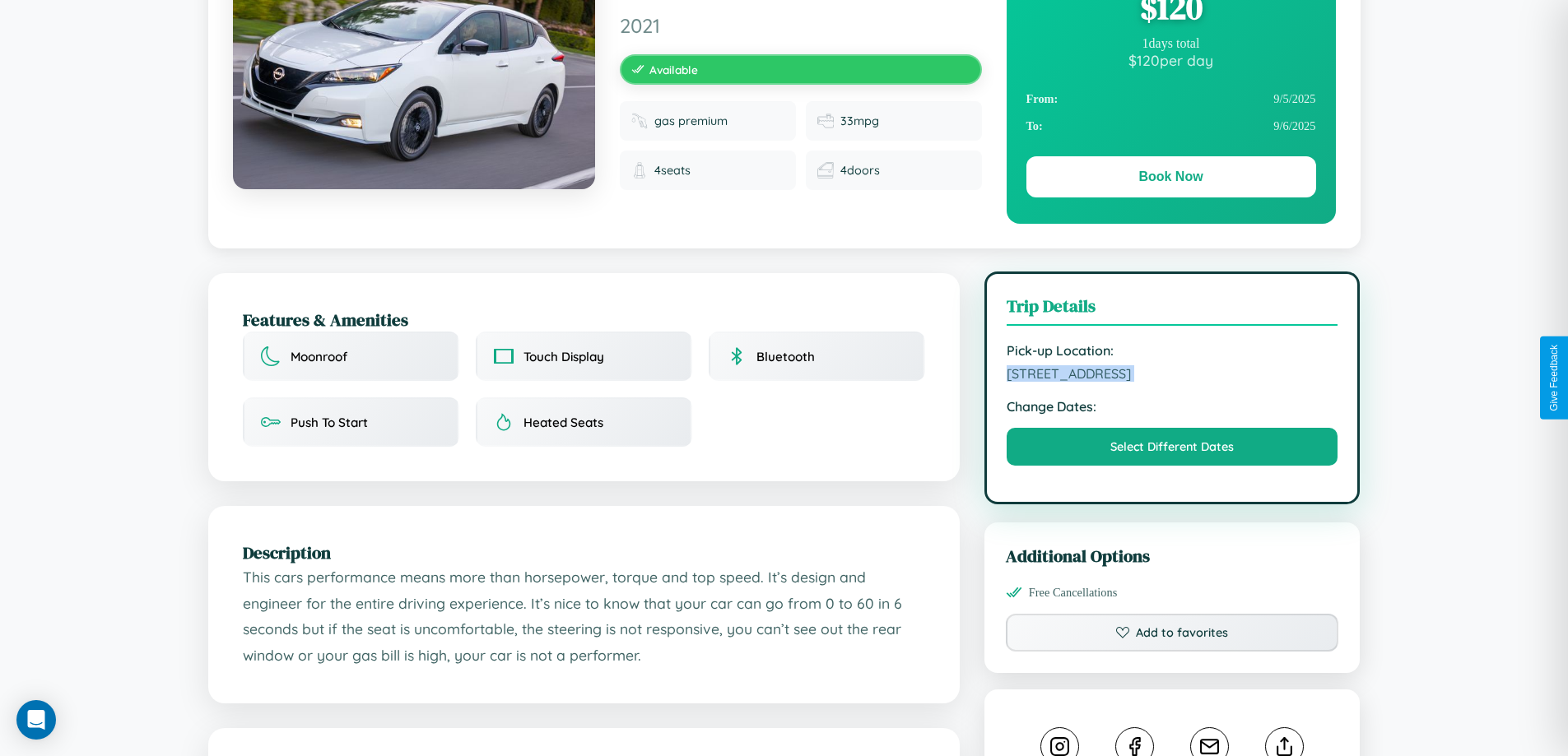
click at [1173, 377] on span "3710 Front Street Bangalore Karnataka 47354 India" at bounding box center [1173, 374] width 332 height 17
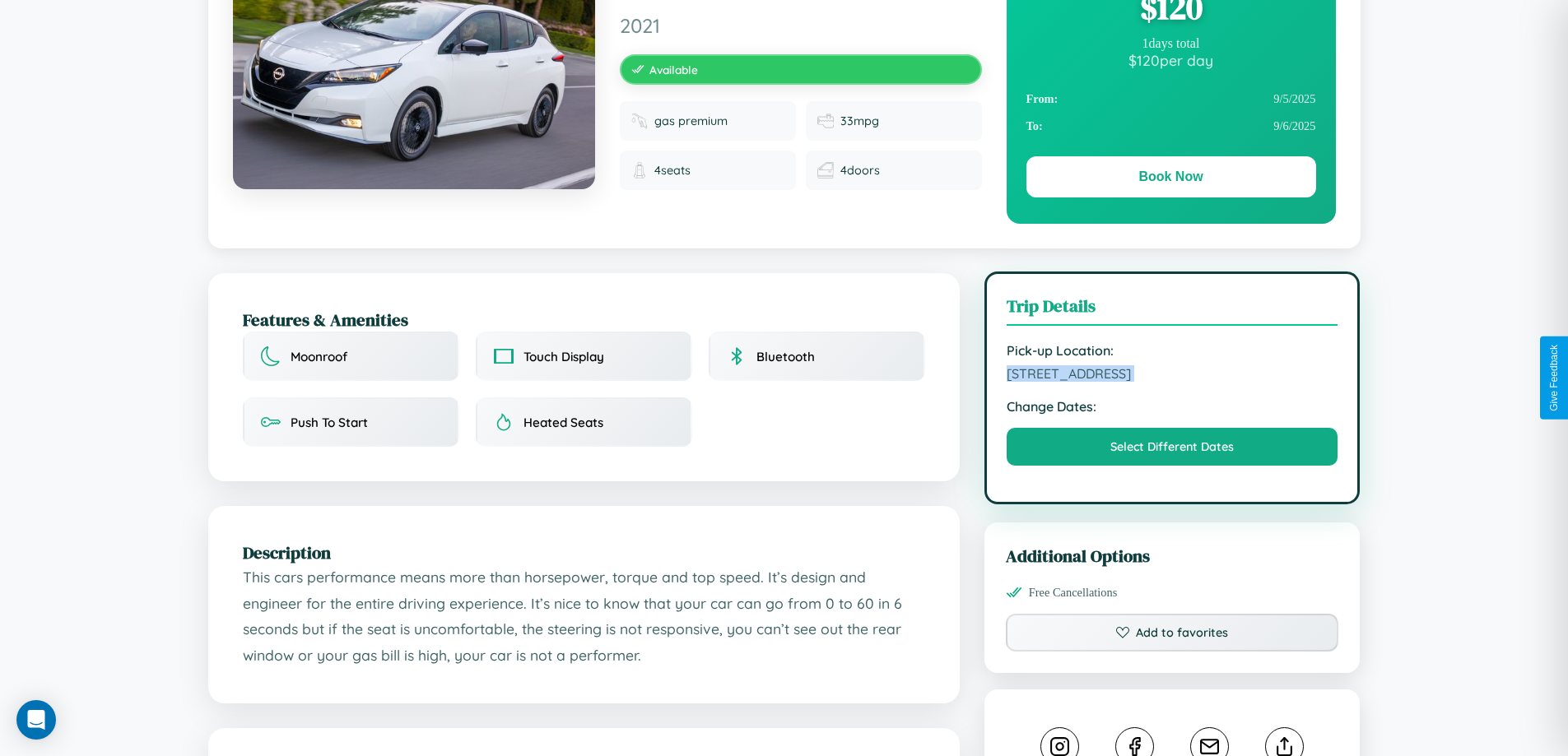
click at [1173, 377] on span "3710 Front Street Bangalore Karnataka 47354 India" at bounding box center [1173, 374] width 332 height 17
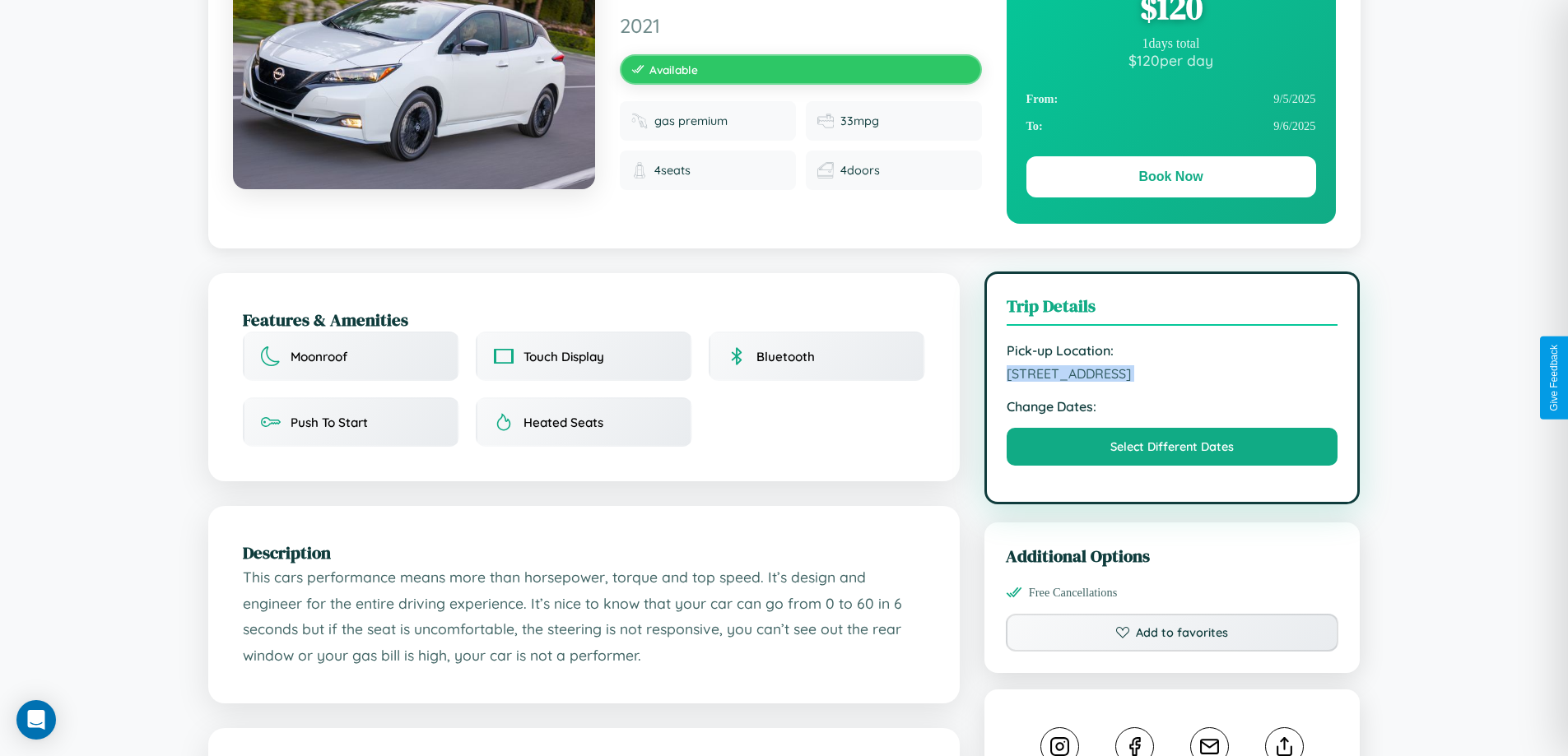
click at [1173, 377] on span "3710 Front Street Bangalore Karnataka 47354 India" at bounding box center [1173, 374] width 332 height 17
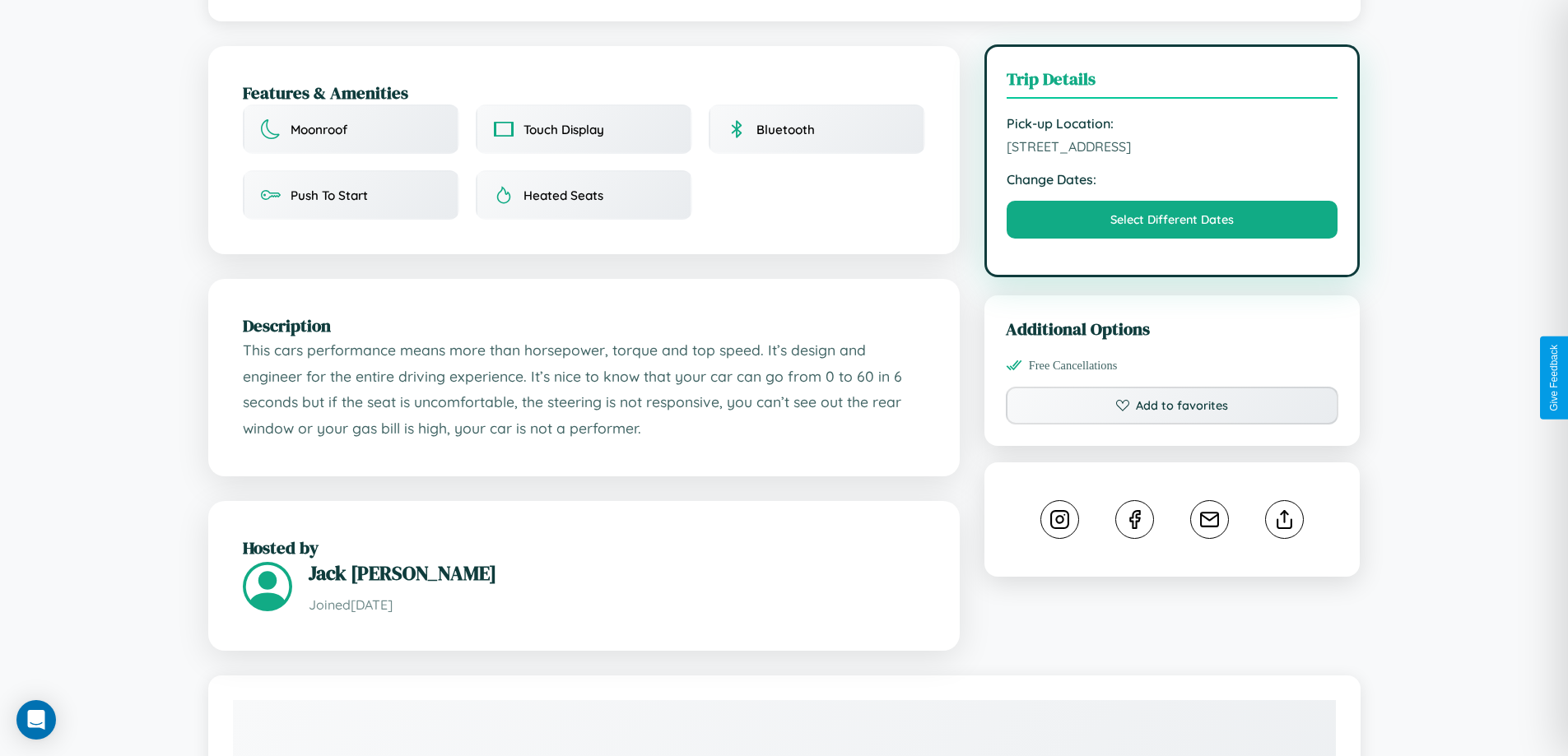
scroll to position [541, 0]
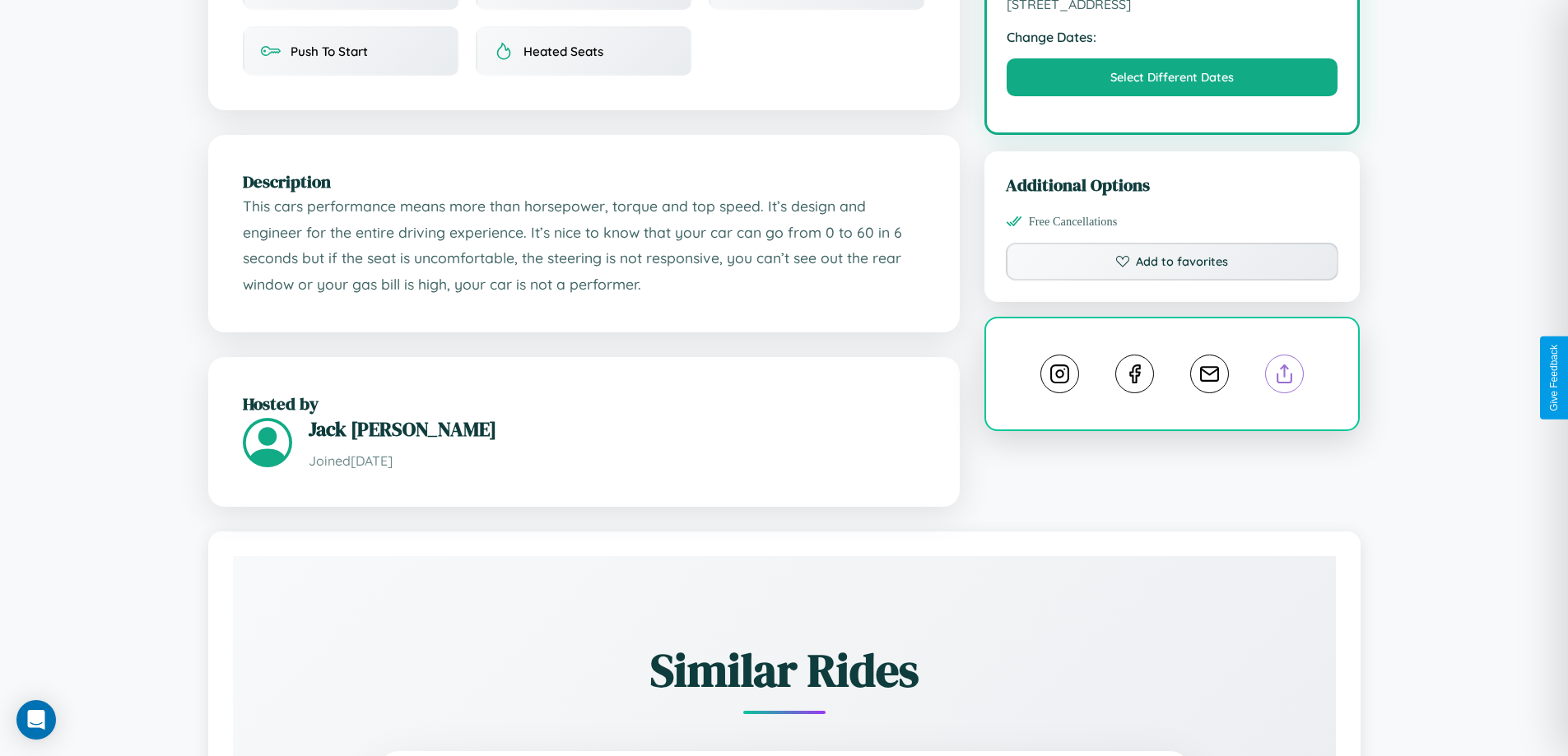
click at [1286, 377] on line at bounding box center [1286, 372] width 0 height 12
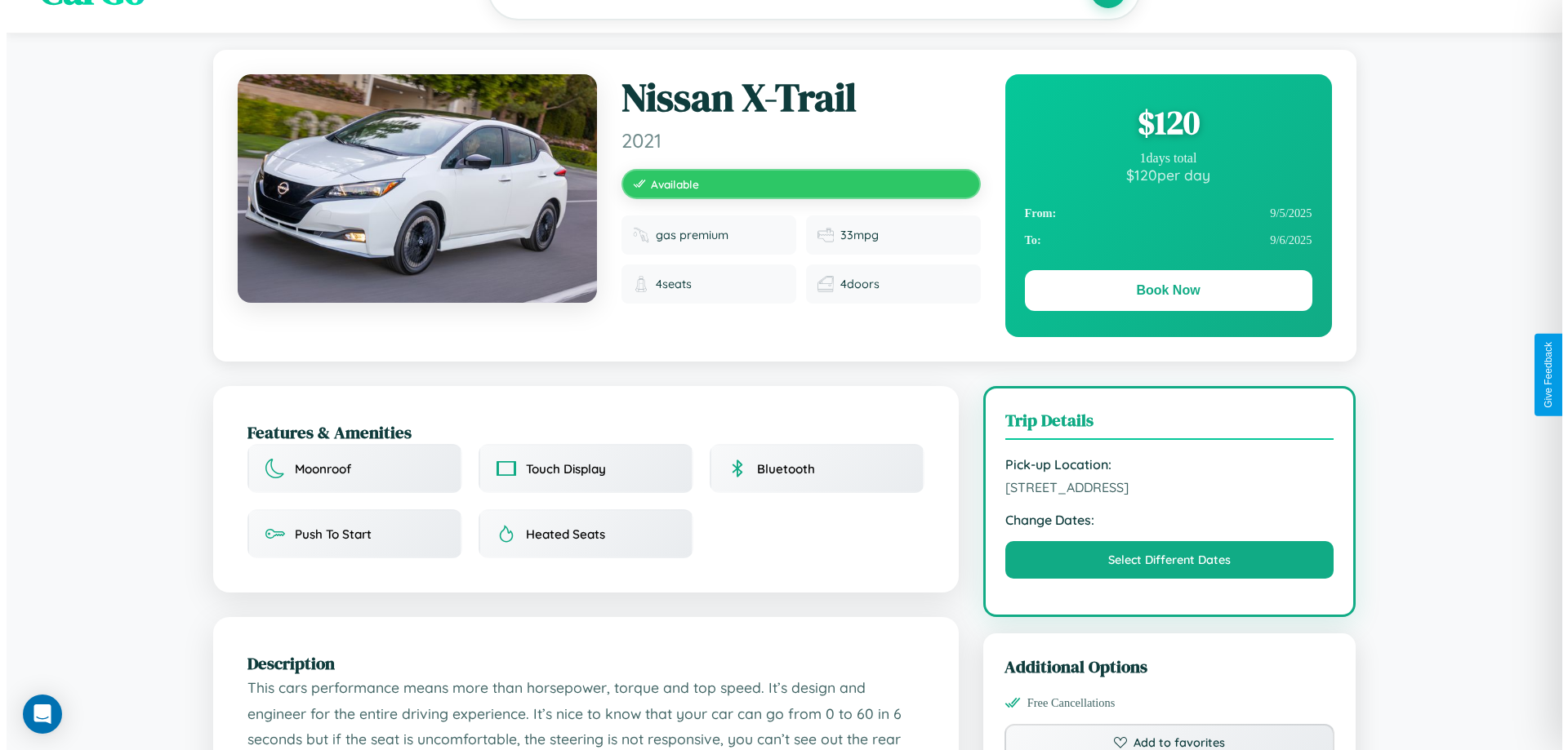
scroll to position [0, 0]
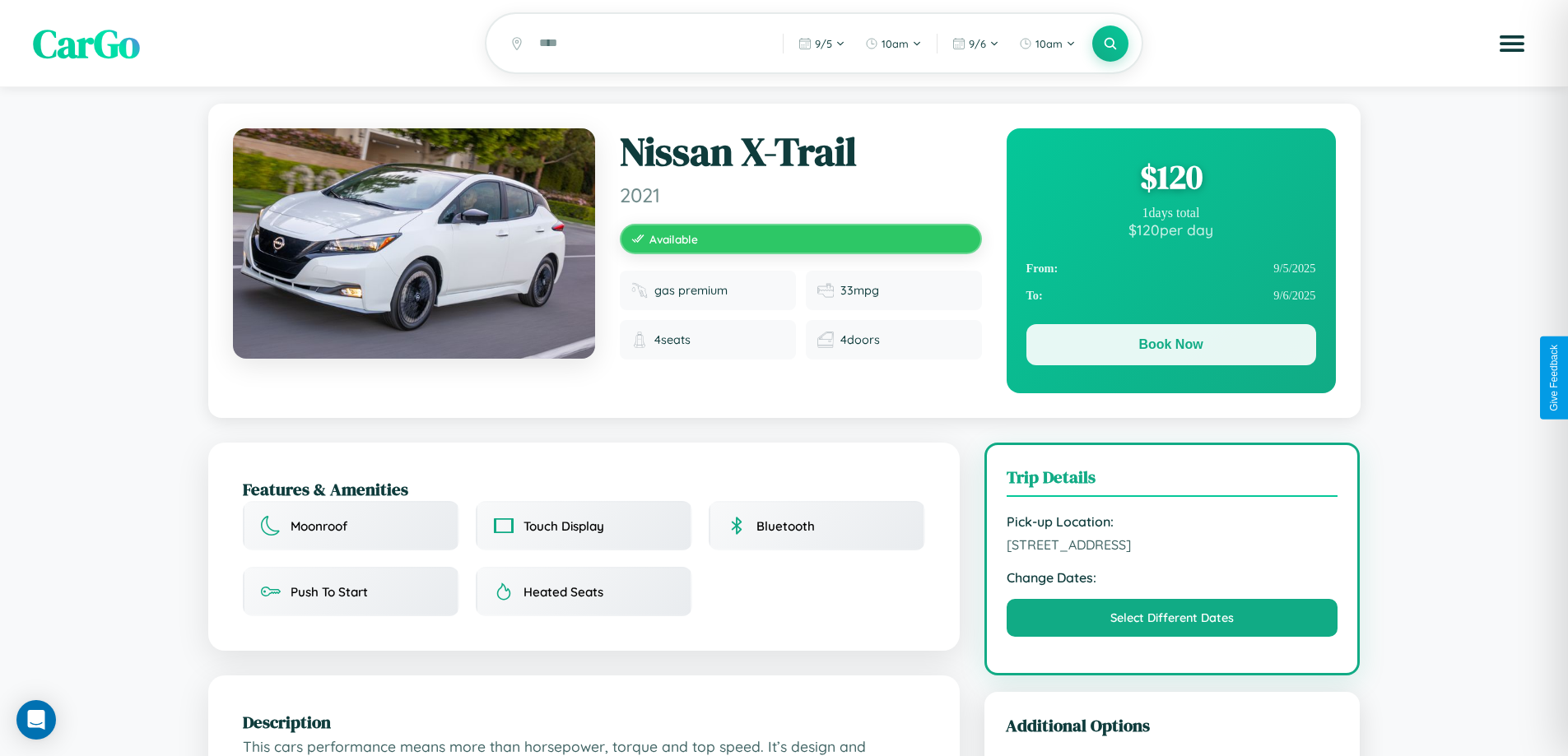
click at [1171, 349] on button "Book Now" at bounding box center [1172, 345] width 289 height 42
